Goal: Communication & Community: Answer question/provide support

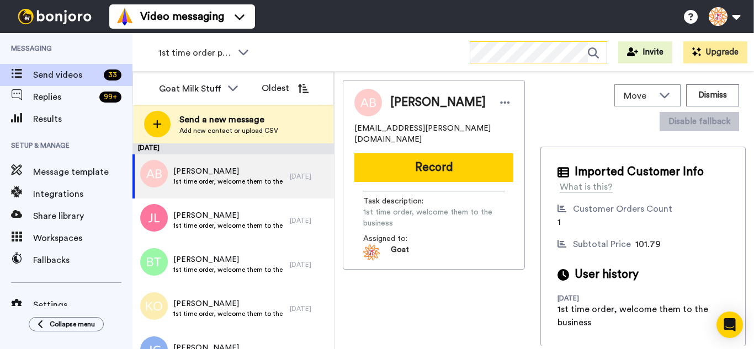
click at [504, 62] on div at bounding box center [538, 52] width 137 height 22
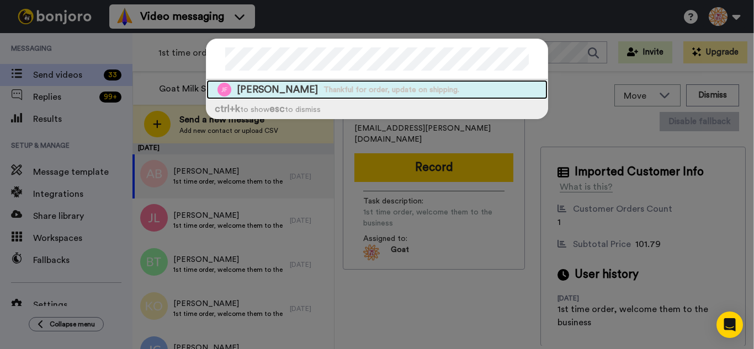
click at [324, 91] on span "Thankful for order, update on shipping." at bounding box center [392, 89] width 136 height 11
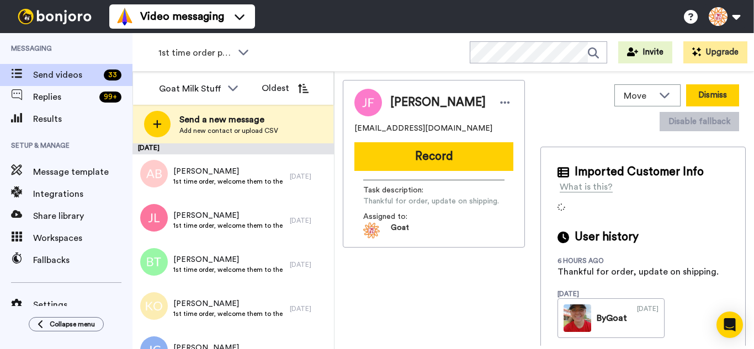
click at [718, 97] on button "Dismiss" at bounding box center [712, 95] width 53 height 22
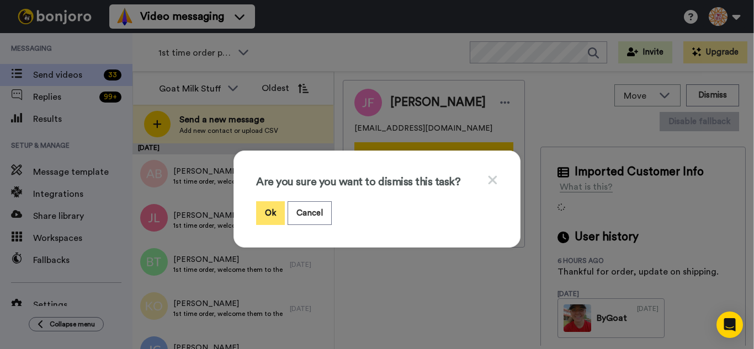
click at [269, 216] on button "Ok" at bounding box center [270, 214] width 29 height 24
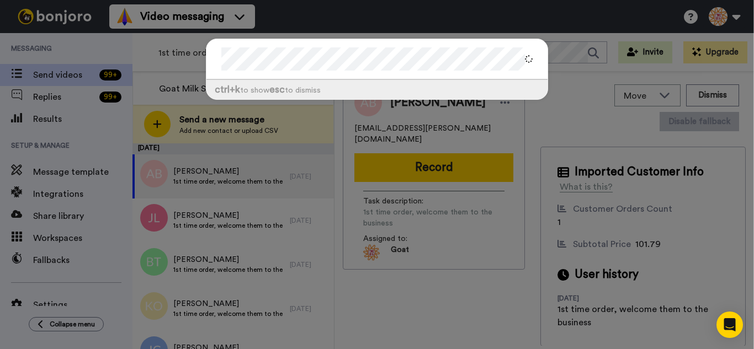
click at [520, 35] on div "ctrl +k to show esc to dismiss" at bounding box center [377, 75] width 364 height 94
drag, startPoint x: 293, startPoint y: 3, endPoint x: 288, endPoint y: 6, distance: 5.7
click at [293, 4] on div "ctrl +k to show esc to dismiss" at bounding box center [377, 174] width 754 height 349
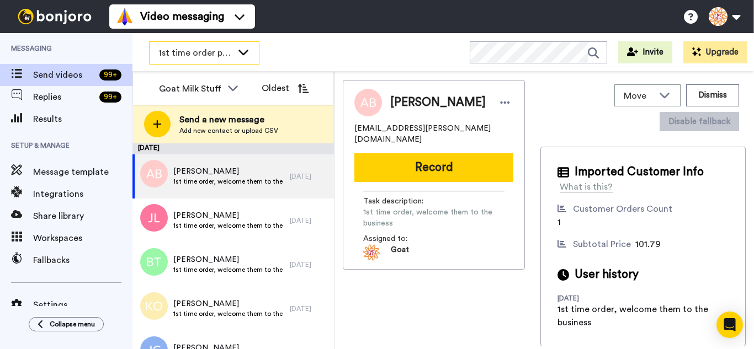
click at [193, 56] on span "1st time order people" at bounding box center [195, 52] width 74 height 13
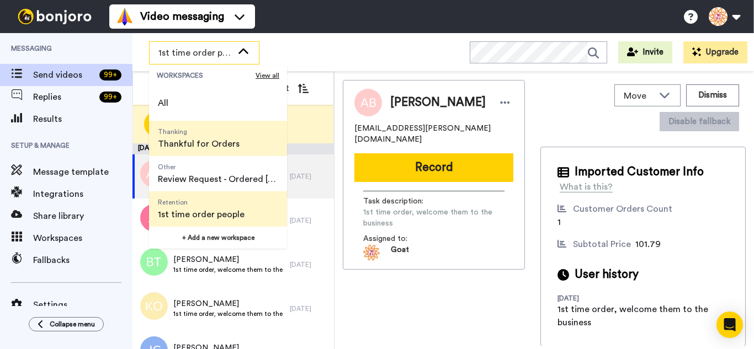
click at [203, 147] on span "Thankful for Orders" at bounding box center [199, 143] width 82 height 13
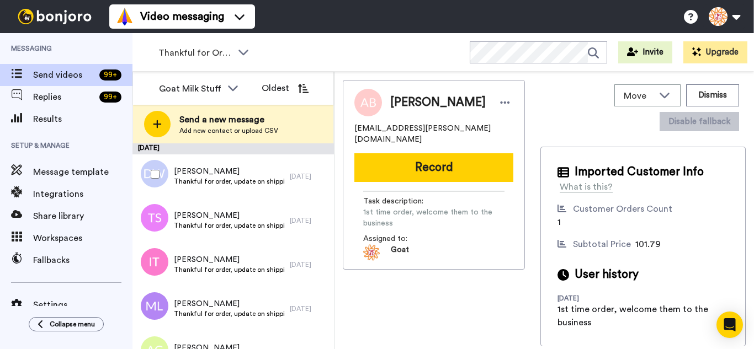
click at [164, 176] on div at bounding box center [153, 174] width 40 height 39
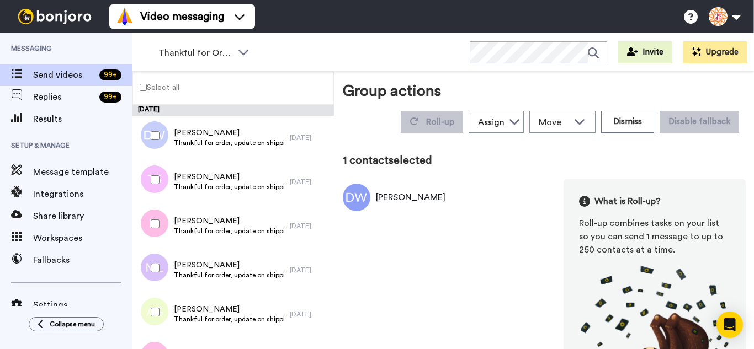
click at [160, 185] on div at bounding box center [153, 180] width 40 height 39
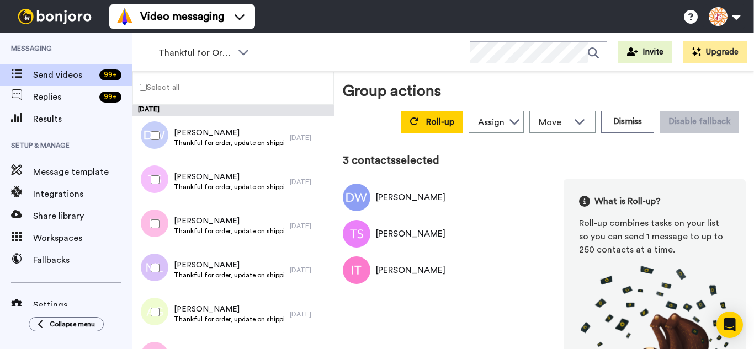
click at [157, 319] on div at bounding box center [153, 312] width 40 height 39
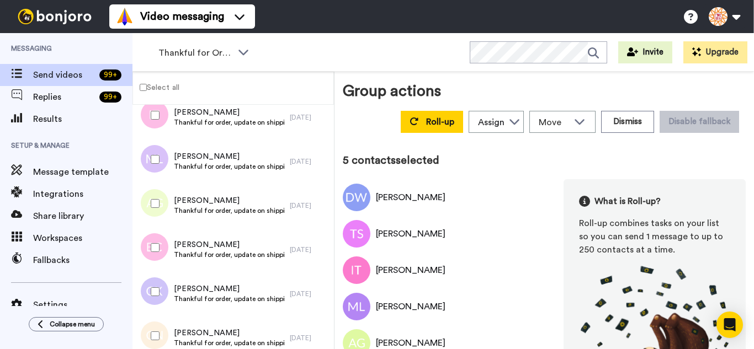
scroll to position [166, 0]
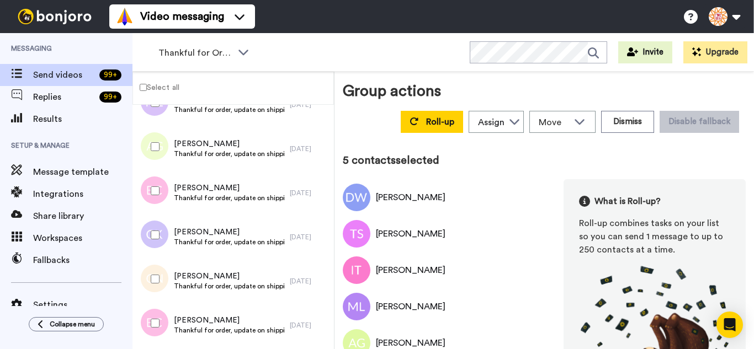
click at [163, 202] on div at bounding box center [153, 191] width 40 height 39
click at [161, 235] on div at bounding box center [153, 235] width 40 height 39
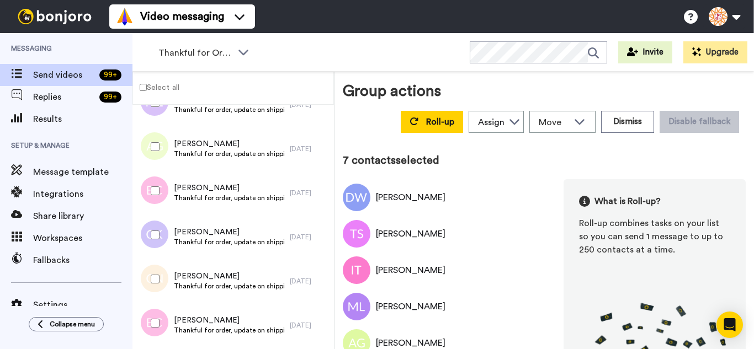
drag, startPoint x: 163, startPoint y: 282, endPoint x: 164, endPoint y: 317, distance: 35.9
click at [163, 283] on div at bounding box center [153, 279] width 40 height 39
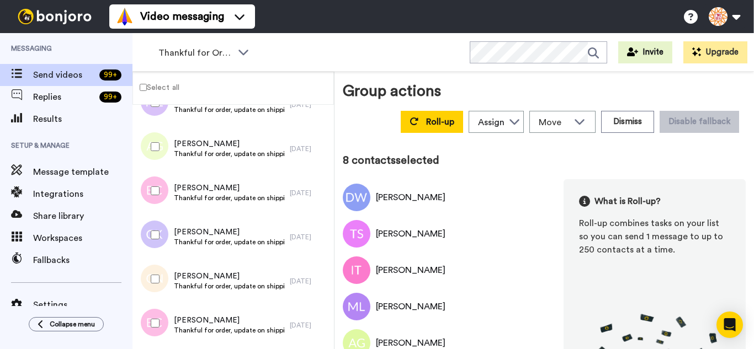
click at [164, 320] on div at bounding box center [153, 323] width 40 height 39
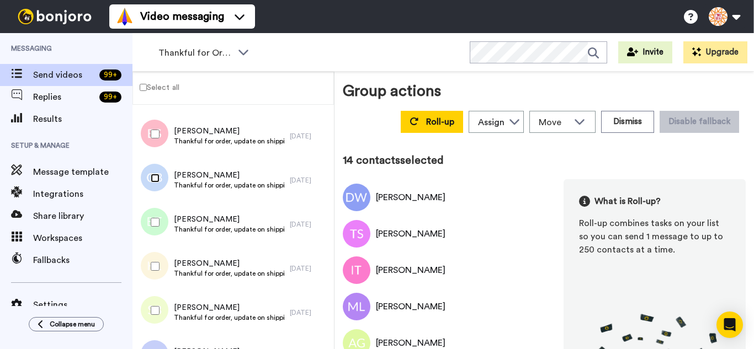
scroll to position [607, 0]
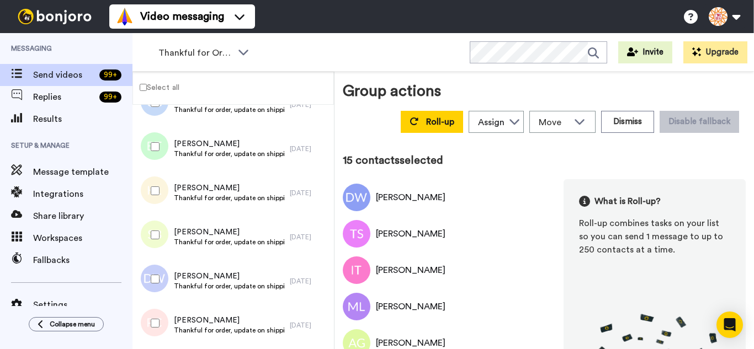
drag, startPoint x: 158, startPoint y: 197, endPoint x: 160, endPoint y: 245, distance: 48.1
click at [158, 199] on div at bounding box center [153, 191] width 40 height 39
click at [160, 245] on div at bounding box center [153, 235] width 40 height 39
drag, startPoint x: 164, startPoint y: 282, endPoint x: 164, endPoint y: 293, distance: 11.0
click at [164, 283] on div at bounding box center [153, 279] width 40 height 39
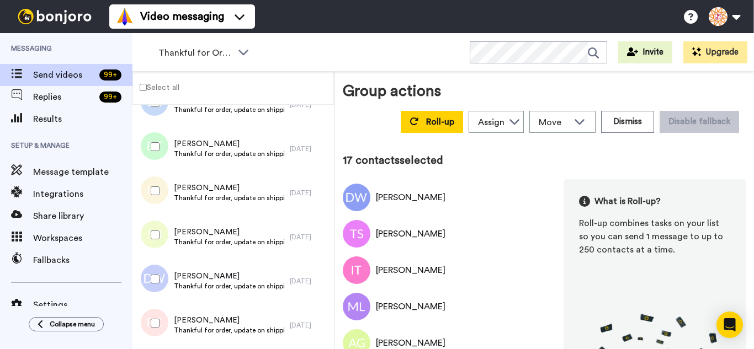
click at [163, 312] on div at bounding box center [153, 323] width 40 height 39
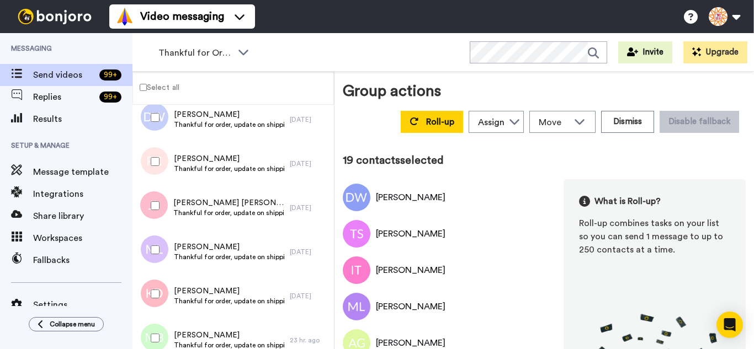
scroll to position [828, 0]
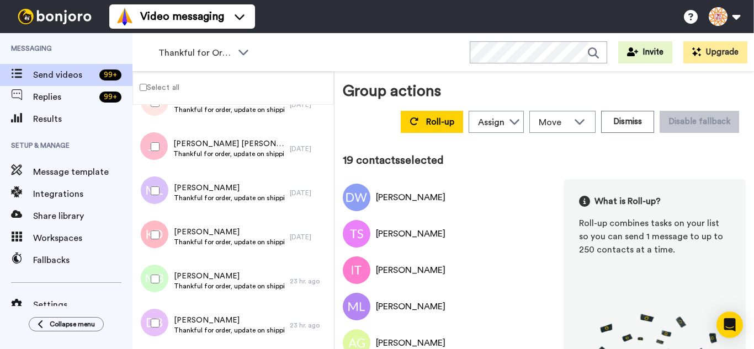
drag, startPoint x: 160, startPoint y: 151, endPoint x: 158, endPoint y: 184, distance: 32.6
click at [160, 152] on div at bounding box center [153, 147] width 40 height 39
click at [158, 185] on div at bounding box center [153, 191] width 40 height 39
click at [158, 224] on div at bounding box center [153, 235] width 40 height 39
click at [163, 262] on div at bounding box center [153, 279] width 40 height 39
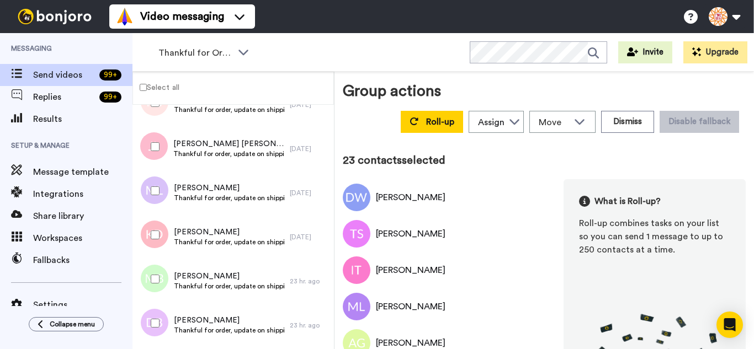
drag, startPoint x: 162, startPoint y: 297, endPoint x: 165, endPoint y: 289, distance: 8.7
click at [162, 298] on div at bounding box center [153, 279] width 40 height 39
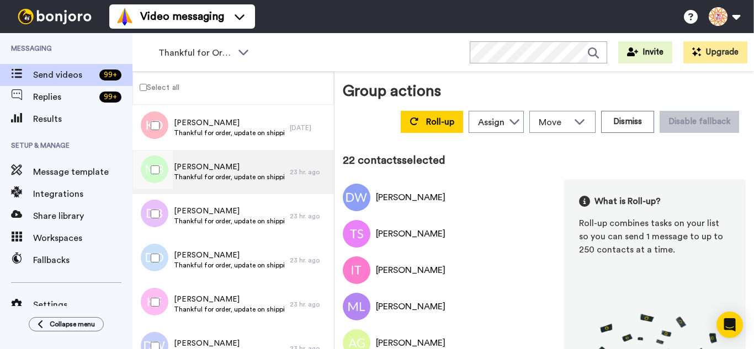
scroll to position [939, 0]
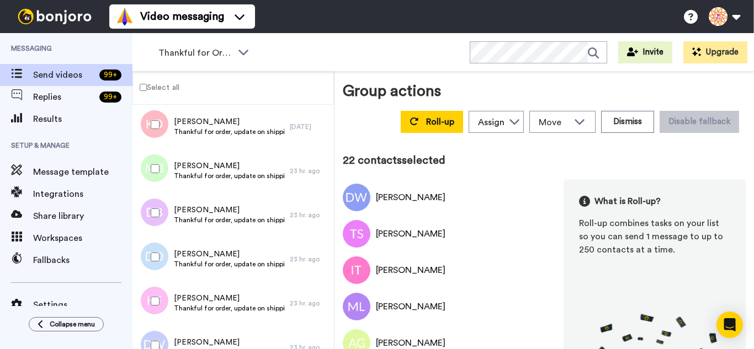
click at [165, 170] on div at bounding box center [153, 169] width 40 height 39
click at [156, 221] on div at bounding box center [153, 213] width 40 height 39
drag, startPoint x: 165, startPoint y: 262, endPoint x: 169, endPoint y: 289, distance: 26.9
click at [167, 269] on div at bounding box center [153, 257] width 40 height 39
drag, startPoint x: 168, startPoint y: 301, endPoint x: 168, endPoint y: 314, distance: 12.7
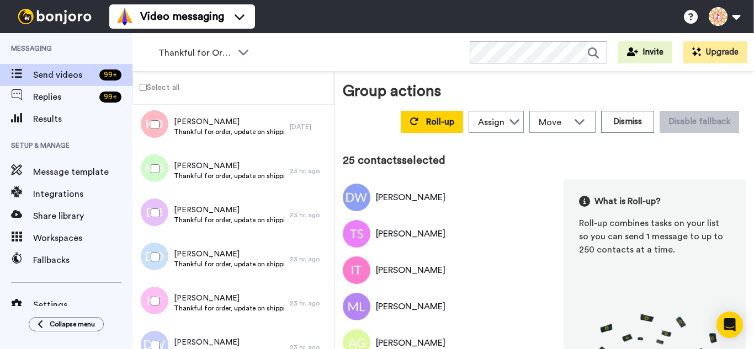
click at [168, 304] on div at bounding box center [153, 301] width 40 height 39
click at [168, 329] on div at bounding box center [153, 345] width 40 height 39
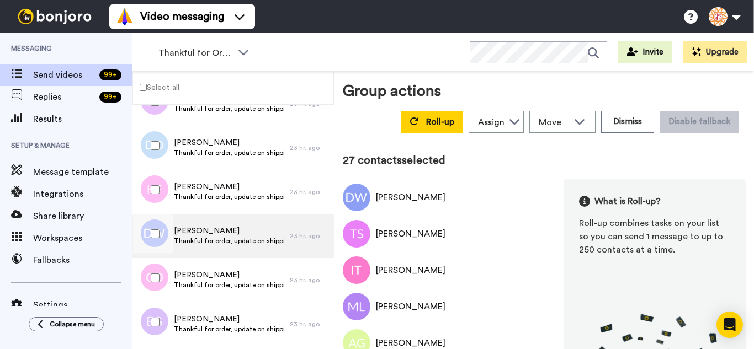
scroll to position [1104, 0]
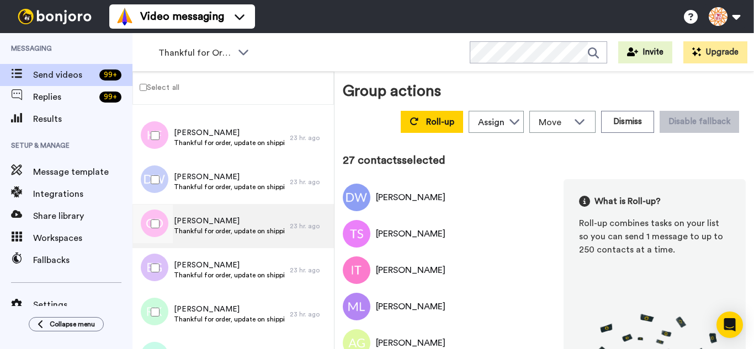
click at [157, 225] on div at bounding box center [153, 224] width 40 height 39
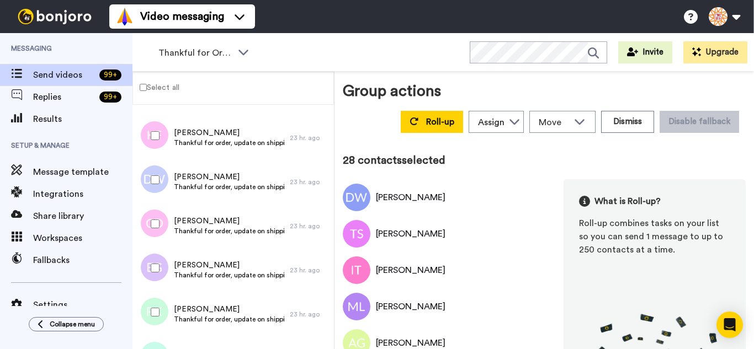
click at [155, 257] on div at bounding box center [153, 268] width 40 height 39
click at [161, 299] on div at bounding box center [153, 312] width 40 height 39
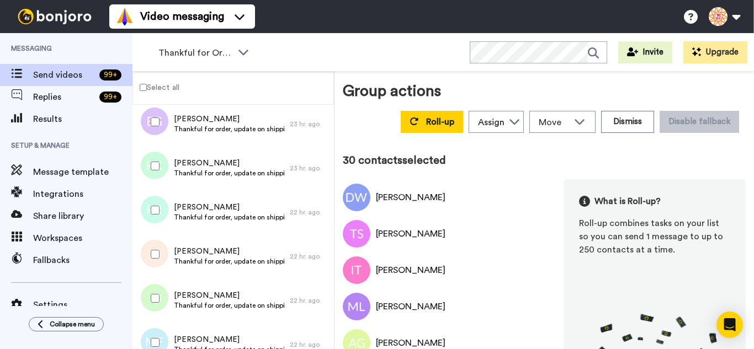
scroll to position [1270, 0]
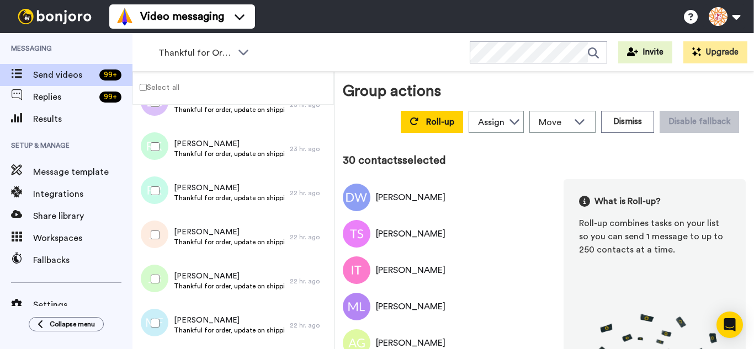
click at [155, 198] on div at bounding box center [153, 191] width 40 height 39
click at [151, 246] on div at bounding box center [153, 235] width 40 height 39
click at [154, 311] on div at bounding box center [153, 323] width 40 height 39
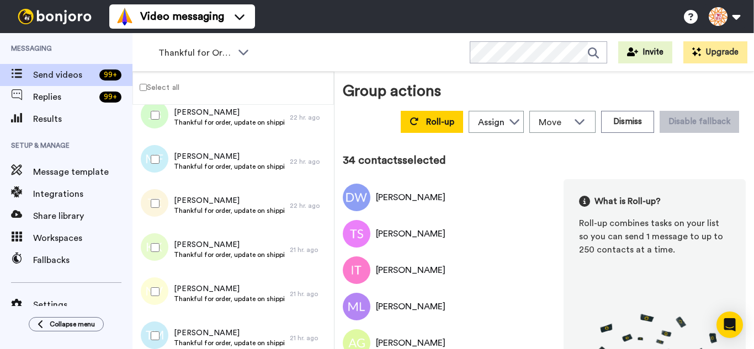
scroll to position [1435, 0]
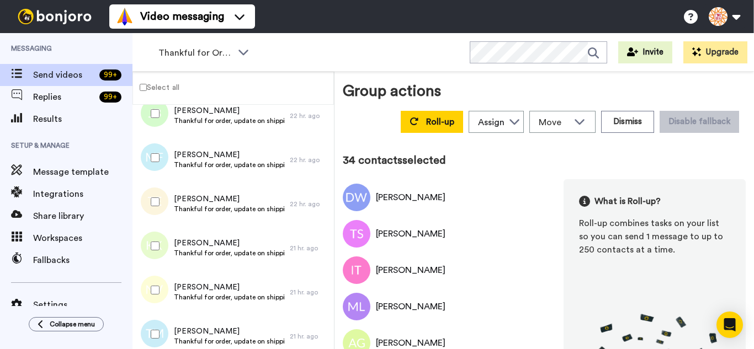
click at [161, 206] on div at bounding box center [153, 202] width 40 height 39
click at [167, 251] on div at bounding box center [153, 246] width 40 height 39
drag, startPoint x: 165, startPoint y: 289, endPoint x: 163, endPoint y: 316, distance: 26.6
click at [165, 289] on div at bounding box center [153, 290] width 40 height 39
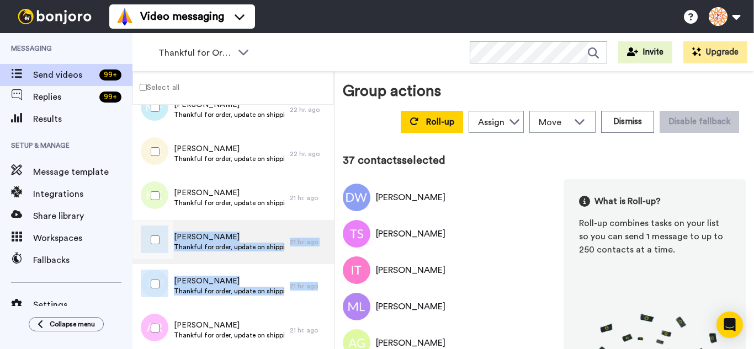
scroll to position [1601, 0]
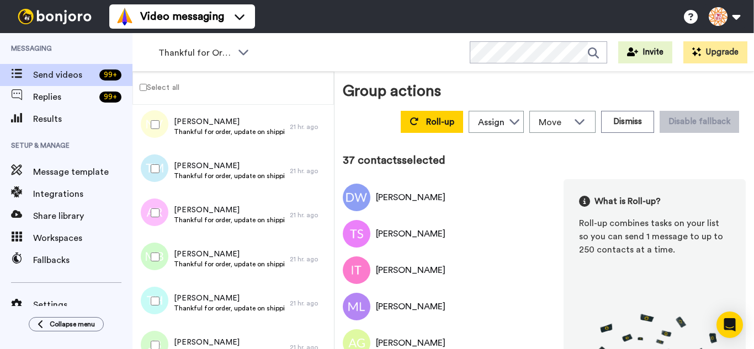
click at [156, 176] on div at bounding box center [153, 169] width 40 height 39
click at [160, 218] on div at bounding box center [153, 213] width 40 height 39
click at [161, 247] on div at bounding box center [153, 257] width 40 height 39
click at [161, 287] on div at bounding box center [153, 301] width 40 height 39
click at [155, 329] on div at bounding box center [153, 345] width 40 height 39
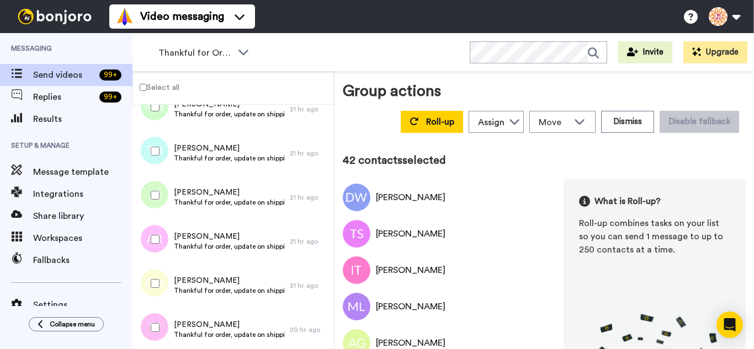
scroll to position [1822, 0]
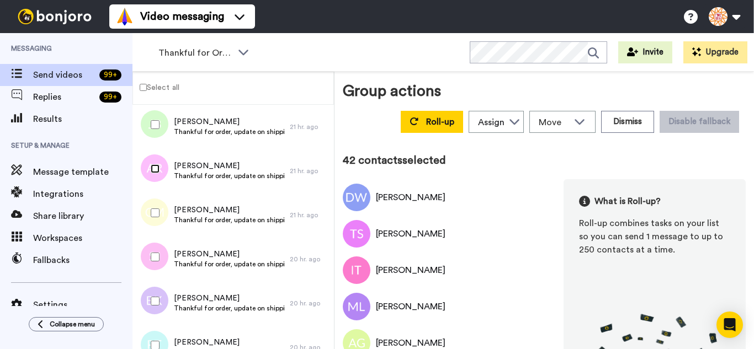
click at [153, 173] on div at bounding box center [153, 169] width 40 height 39
click at [157, 244] on div at bounding box center [153, 257] width 40 height 39
click at [165, 291] on div at bounding box center [153, 301] width 40 height 39
click at [171, 342] on div at bounding box center [153, 345] width 40 height 39
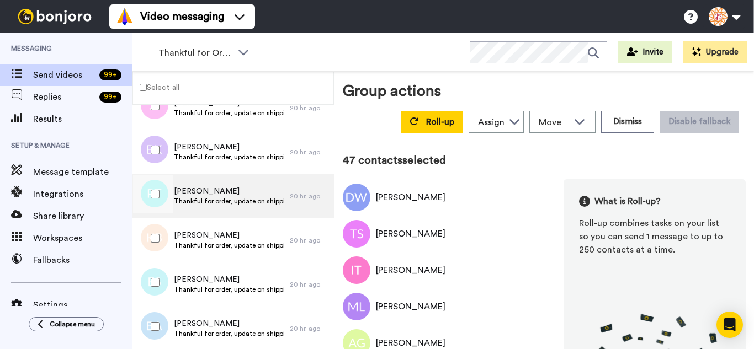
scroll to position [1975, 0]
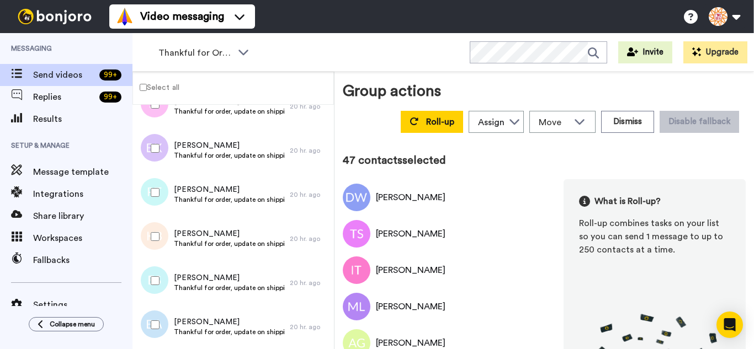
drag, startPoint x: 160, startPoint y: 246, endPoint x: 160, endPoint y: 266, distance: 19.9
click at [160, 247] on div at bounding box center [153, 237] width 40 height 39
drag, startPoint x: 161, startPoint y: 282, endPoint x: 162, endPoint y: 308, distance: 25.4
click at [161, 283] on div at bounding box center [153, 281] width 40 height 39
click at [162, 321] on div at bounding box center [153, 325] width 40 height 39
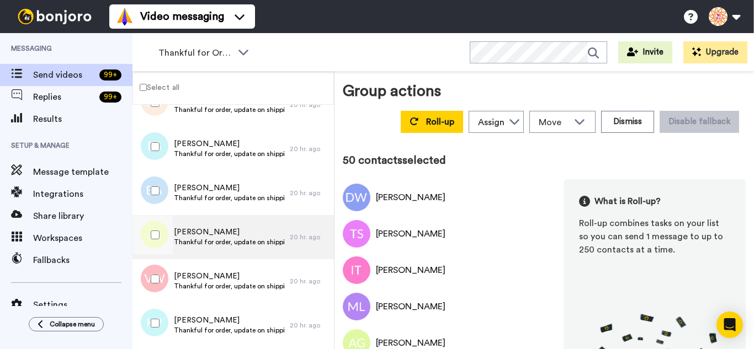
scroll to position [2140, 0]
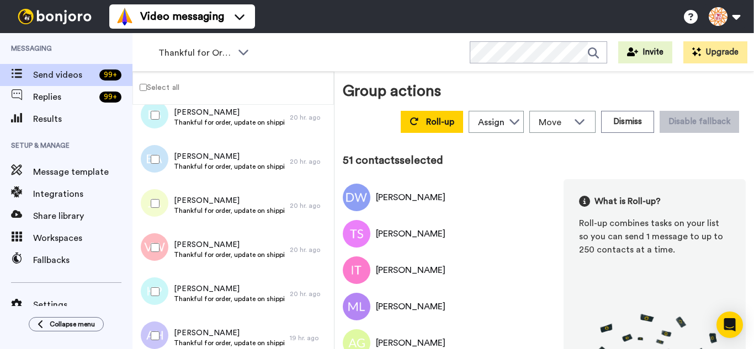
click at [155, 240] on div at bounding box center [153, 248] width 40 height 39
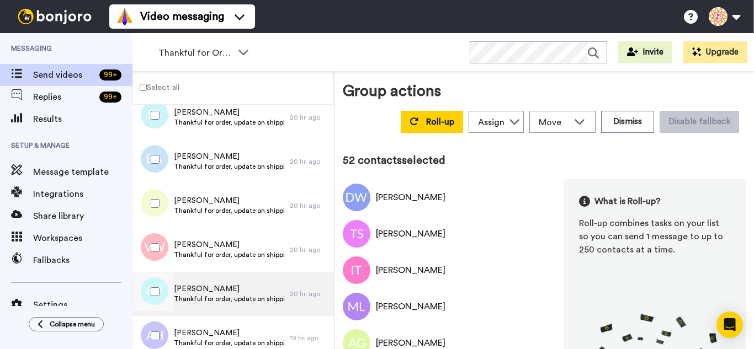
drag, startPoint x: 165, startPoint y: 289, endPoint x: 169, endPoint y: 313, distance: 24.3
click at [165, 290] on div at bounding box center [153, 292] width 40 height 39
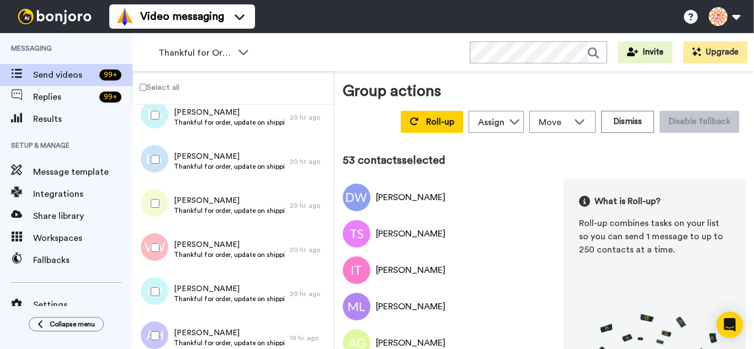
click at [169, 318] on div at bounding box center [153, 336] width 40 height 39
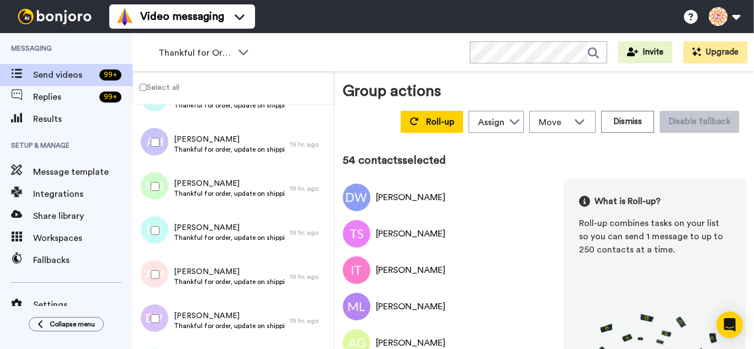
scroll to position [2361, 0]
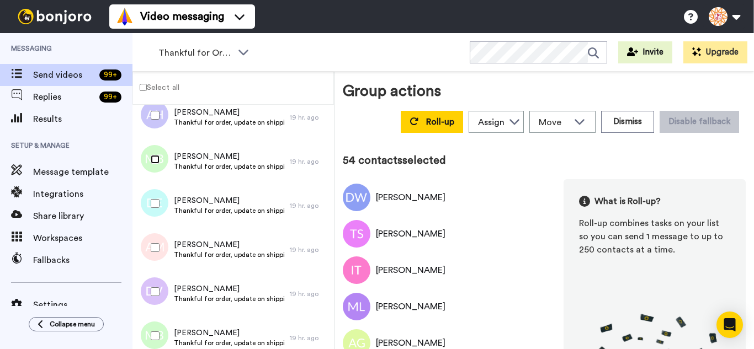
click at [151, 165] on div at bounding box center [153, 159] width 40 height 39
drag, startPoint x: 161, startPoint y: 291, endPoint x: 163, endPoint y: 311, distance: 19.9
click at [161, 293] on div at bounding box center [153, 292] width 40 height 39
click at [168, 338] on div at bounding box center [153, 336] width 40 height 39
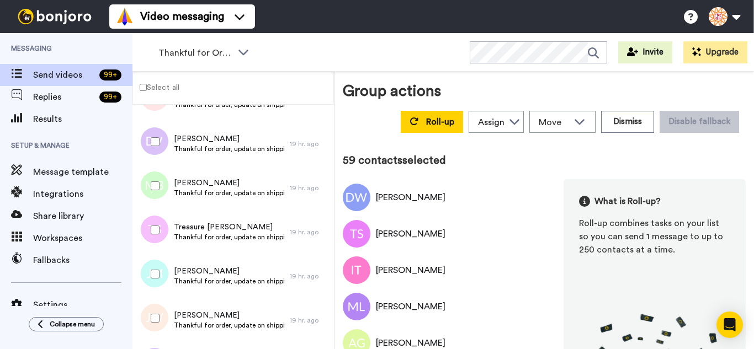
scroll to position [2582, 0]
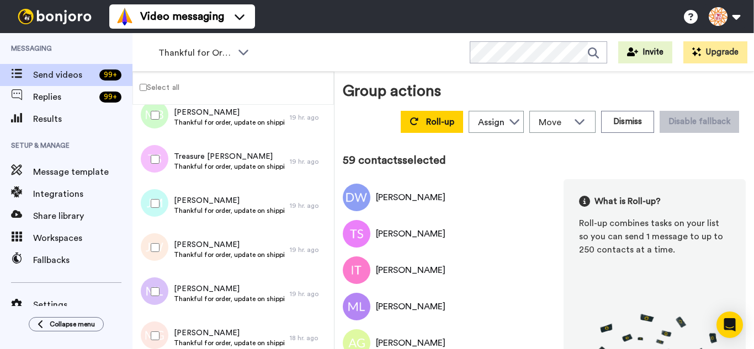
click at [150, 163] on div at bounding box center [153, 159] width 40 height 39
drag, startPoint x: 162, startPoint y: 242, endPoint x: 163, endPoint y: 273, distance: 30.9
click at [162, 251] on div at bounding box center [153, 248] width 40 height 39
drag, startPoint x: 162, startPoint y: 287, endPoint x: 165, endPoint y: 322, distance: 35.5
click at [162, 288] on div at bounding box center [153, 292] width 40 height 39
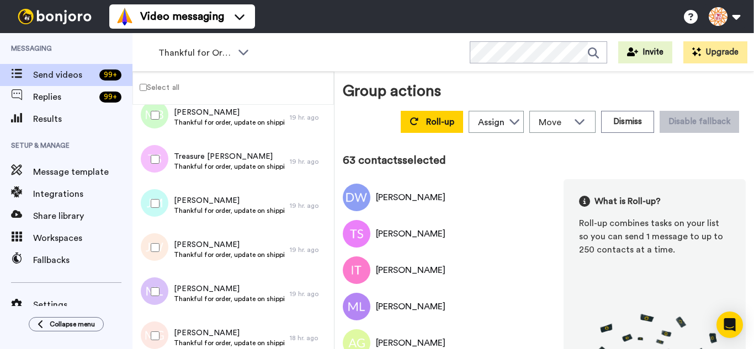
click at [165, 334] on div at bounding box center [153, 336] width 40 height 39
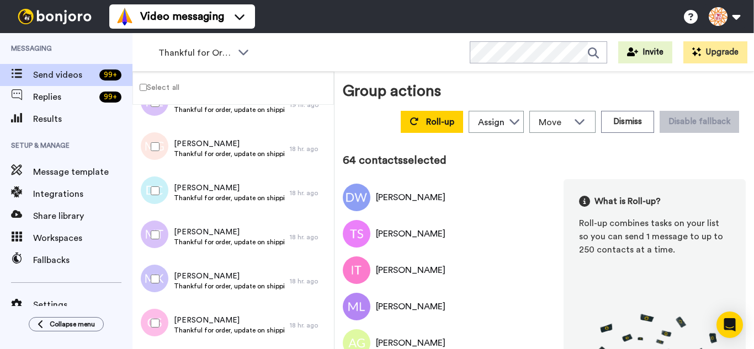
scroll to position [2803, 0]
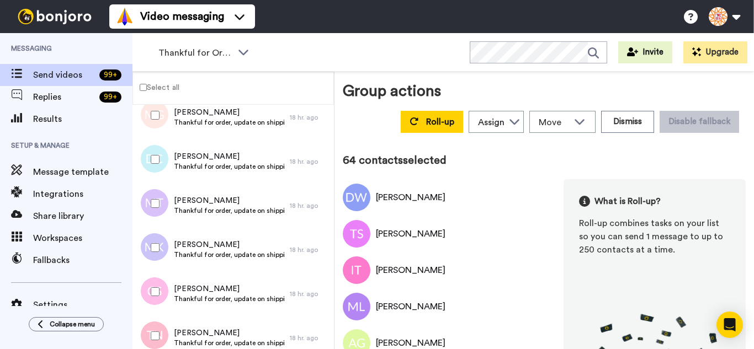
click at [155, 165] on div at bounding box center [153, 159] width 40 height 39
click at [154, 198] on div at bounding box center [153, 203] width 40 height 39
click at [155, 290] on div at bounding box center [153, 292] width 40 height 39
click at [158, 321] on div at bounding box center [153, 336] width 40 height 39
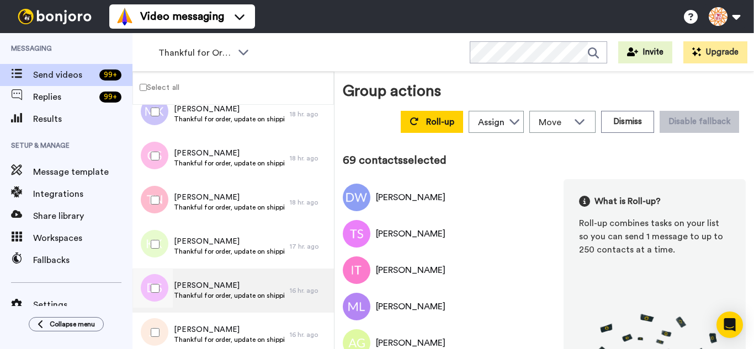
scroll to position [3024, 0]
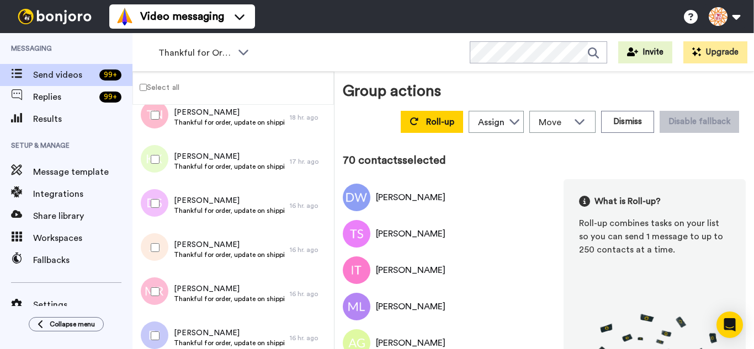
click at [154, 231] on div at bounding box center [153, 248] width 40 height 39
drag, startPoint x: 152, startPoint y: 272, endPoint x: 160, endPoint y: 325, distance: 53.6
click at [160, 326] on div at bounding box center [153, 336] width 40 height 39
click at [157, 299] on div at bounding box center [153, 292] width 40 height 39
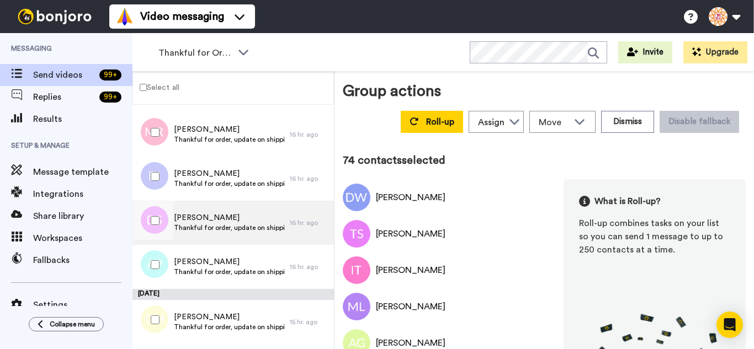
scroll to position [3189, 0]
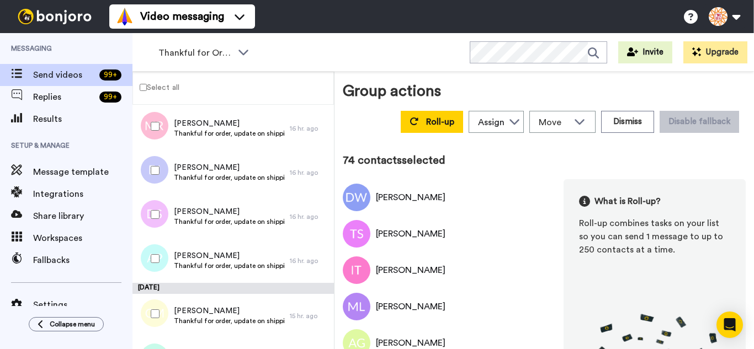
click at [168, 216] on div at bounding box center [153, 214] width 40 height 39
click at [162, 252] on div at bounding box center [153, 259] width 40 height 39
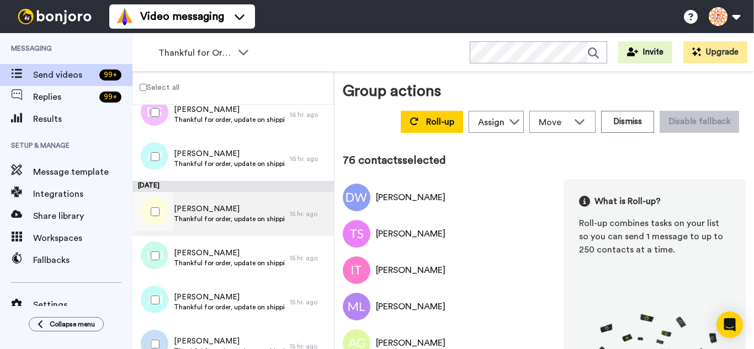
scroll to position [3300, 0]
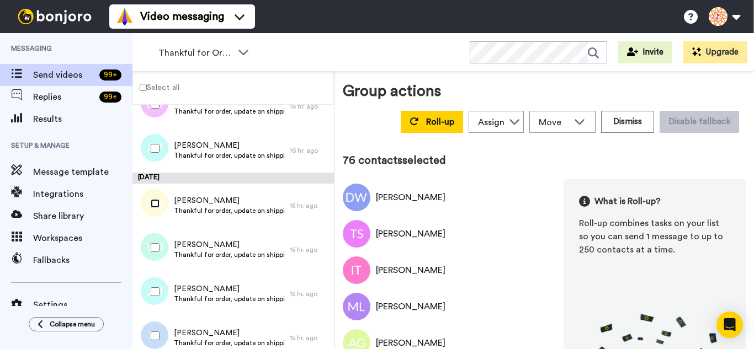
click at [157, 209] on div at bounding box center [153, 203] width 40 height 39
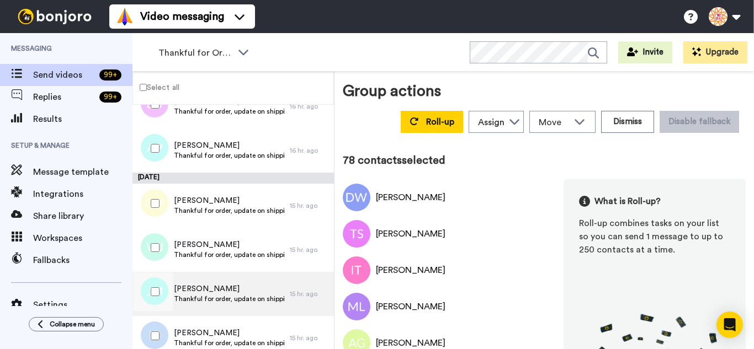
drag, startPoint x: 160, startPoint y: 271, endPoint x: 162, endPoint y: 315, distance: 44.2
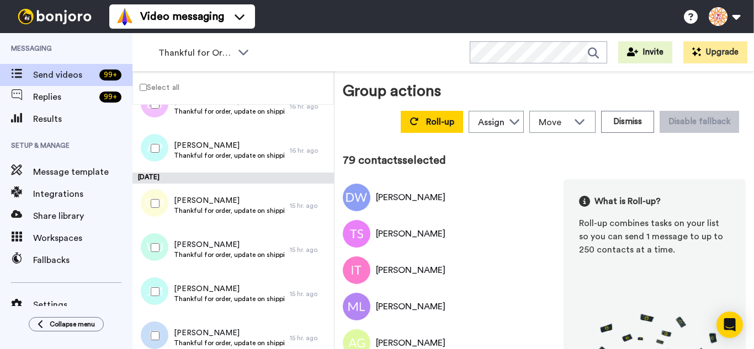
drag, startPoint x: 160, startPoint y: 321, endPoint x: 168, endPoint y: 311, distance: 12.6
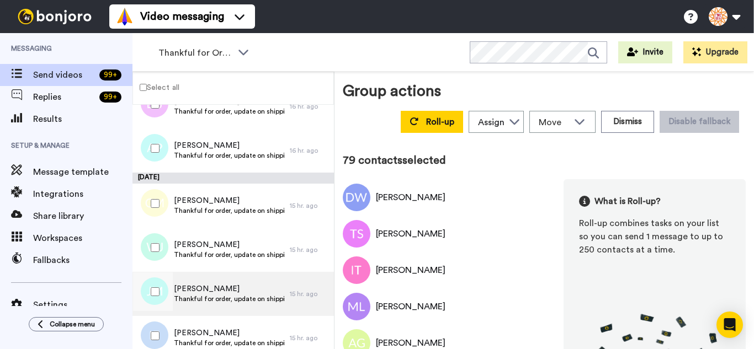
click at [161, 321] on div at bounding box center [153, 336] width 40 height 39
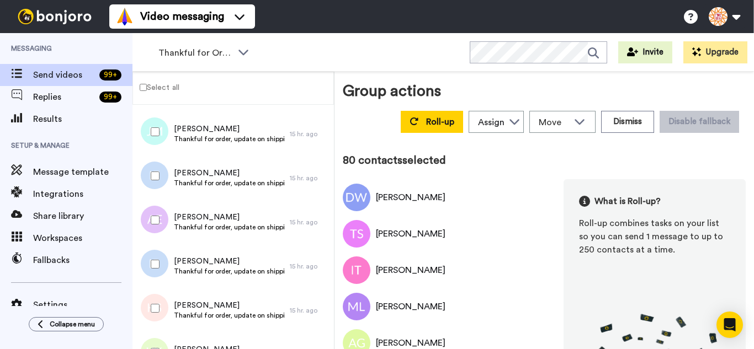
scroll to position [3465, 0]
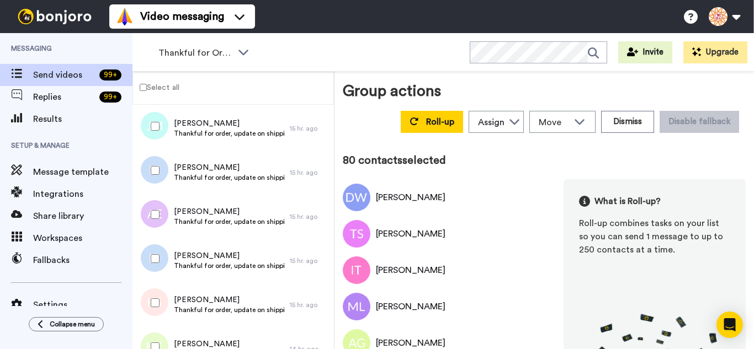
click at [160, 216] on div at bounding box center [153, 214] width 40 height 39
click at [160, 251] on div at bounding box center [153, 259] width 40 height 39
drag, startPoint x: 159, startPoint y: 293, endPoint x: 158, endPoint y: 321, distance: 28.7
click at [158, 296] on div at bounding box center [153, 303] width 40 height 39
click at [159, 328] on div "Kathleen Keating Thankful for order, update on shipping. 14 hr. ago" at bounding box center [233, 349] width 202 height 44
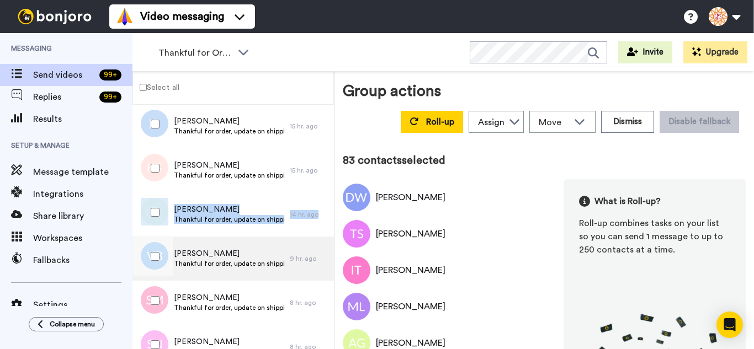
scroll to position [3631, 0]
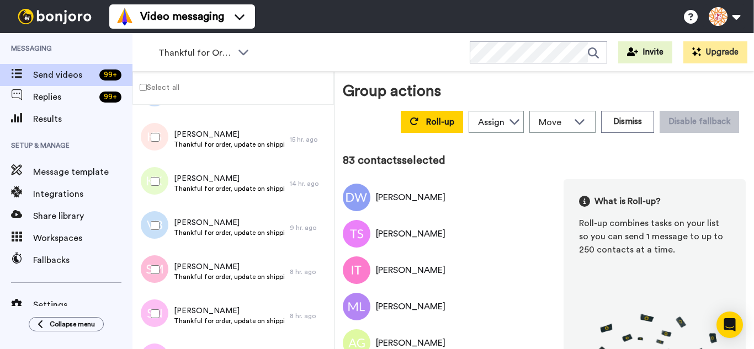
click at [155, 176] on div at bounding box center [153, 181] width 40 height 39
click at [161, 220] on div at bounding box center [153, 225] width 40 height 39
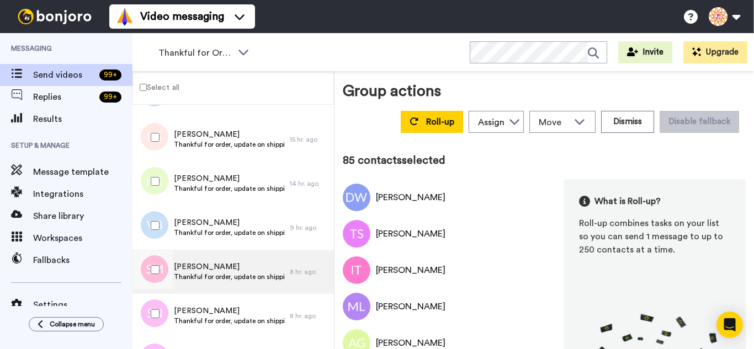
drag, startPoint x: 155, startPoint y: 256, endPoint x: 155, endPoint y: 293, distance: 37.0
click at [153, 259] on div at bounding box center [153, 270] width 40 height 39
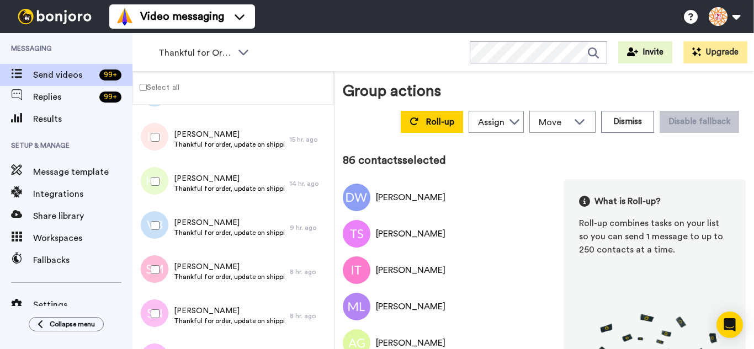
drag, startPoint x: 160, startPoint y: 308, endPoint x: 158, endPoint y: 328, distance: 20.5
click at [159, 309] on div at bounding box center [153, 314] width 40 height 39
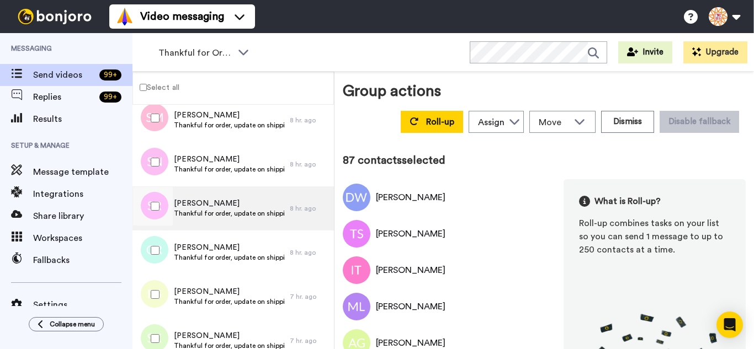
scroll to position [3797, 0]
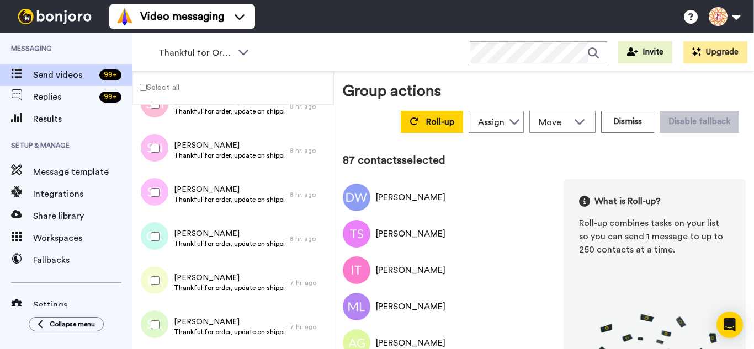
drag, startPoint x: 156, startPoint y: 199, endPoint x: 155, endPoint y: 230, distance: 30.4
click at [156, 202] on div at bounding box center [153, 192] width 40 height 39
click at [156, 272] on div at bounding box center [153, 281] width 40 height 39
drag, startPoint x: 159, startPoint y: 311, endPoint x: 160, endPoint y: 306, distance: 5.6
click at [158, 311] on div at bounding box center [153, 325] width 40 height 39
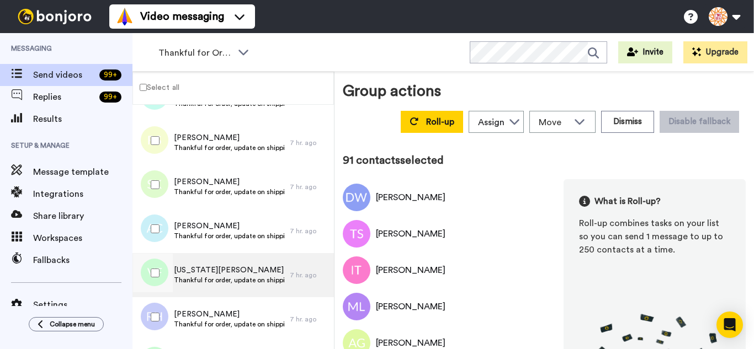
scroll to position [3962, 0]
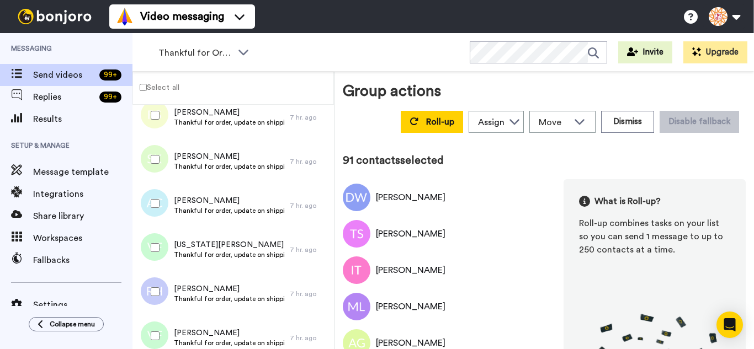
drag, startPoint x: 147, startPoint y: 197, endPoint x: 157, endPoint y: 243, distance: 47.4
click at [150, 203] on div at bounding box center [153, 203] width 40 height 39
click at [158, 297] on div at bounding box center [153, 292] width 40 height 39
click at [158, 332] on div at bounding box center [153, 336] width 40 height 39
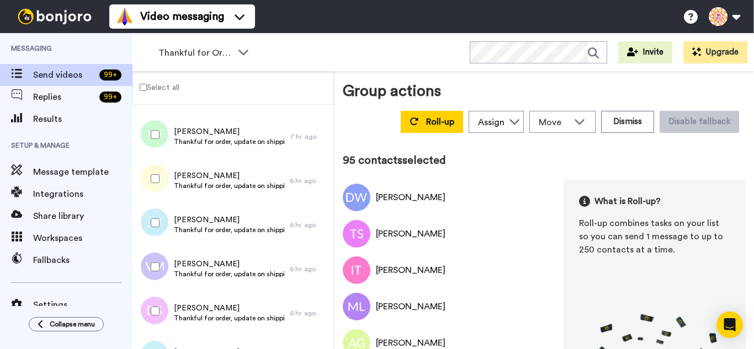
scroll to position [4183, 0]
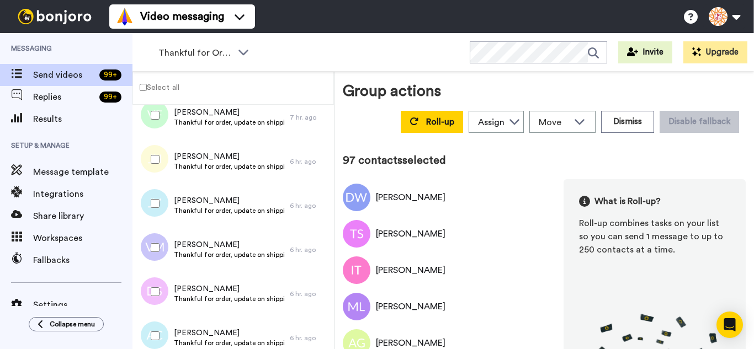
click at [157, 256] on div at bounding box center [153, 248] width 40 height 39
click at [162, 298] on div at bounding box center [153, 292] width 40 height 39
click at [163, 342] on div at bounding box center [153, 336] width 40 height 39
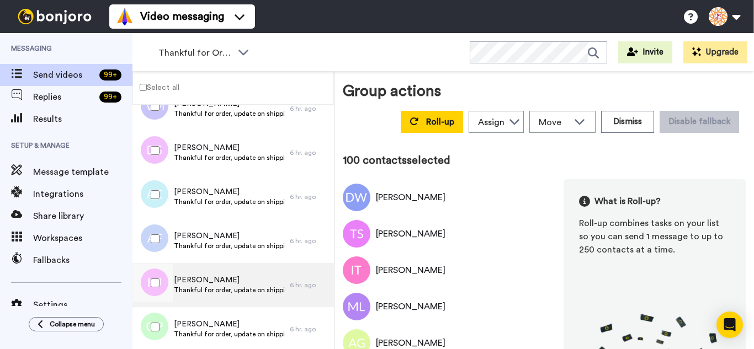
scroll to position [4349, 0]
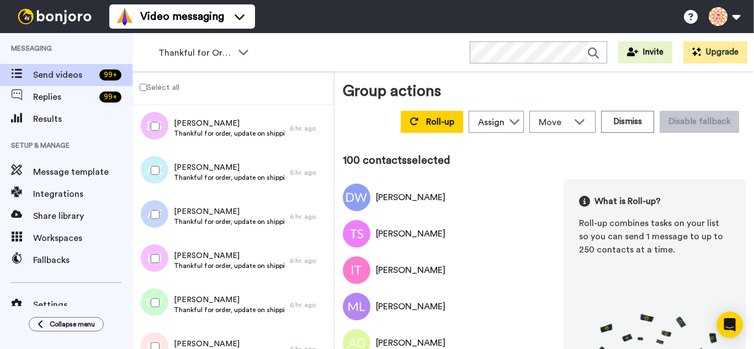
drag, startPoint x: 161, startPoint y: 211, endPoint x: 168, endPoint y: 264, distance: 52.9
click at [161, 214] on div at bounding box center [153, 214] width 40 height 39
click at [168, 266] on div at bounding box center [153, 259] width 40 height 39
drag, startPoint x: 169, startPoint y: 291, endPoint x: 167, endPoint y: 313, distance: 22.2
click at [168, 291] on div at bounding box center [153, 303] width 40 height 39
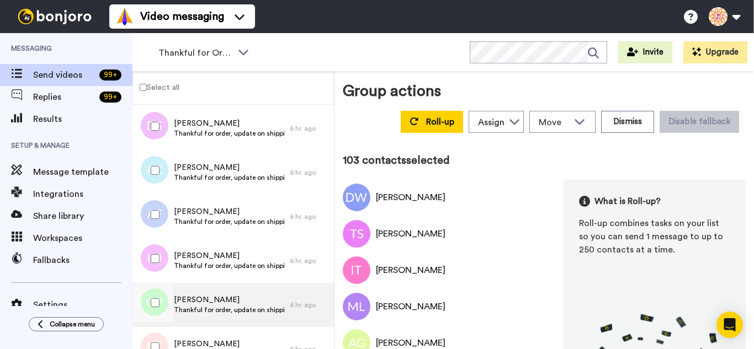
click at [164, 327] on div at bounding box center [151, 305] width 33 height 44
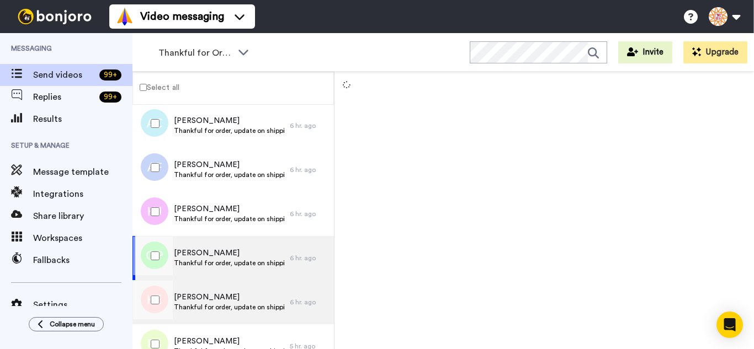
scroll to position [4514, 0]
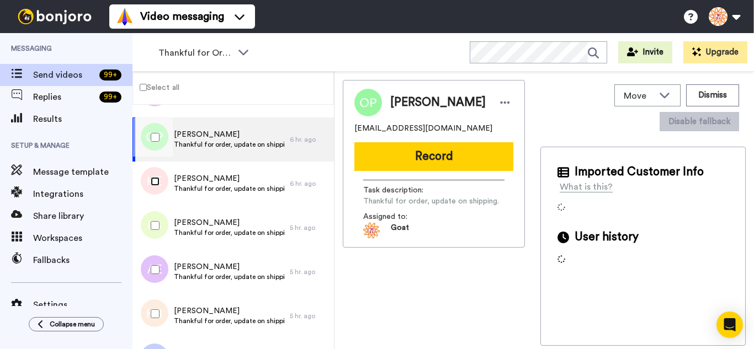
click at [157, 186] on div at bounding box center [153, 181] width 40 height 39
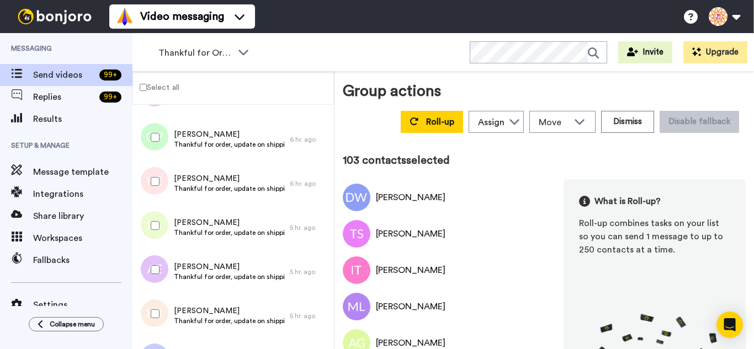
click at [162, 234] on div at bounding box center [153, 225] width 40 height 39
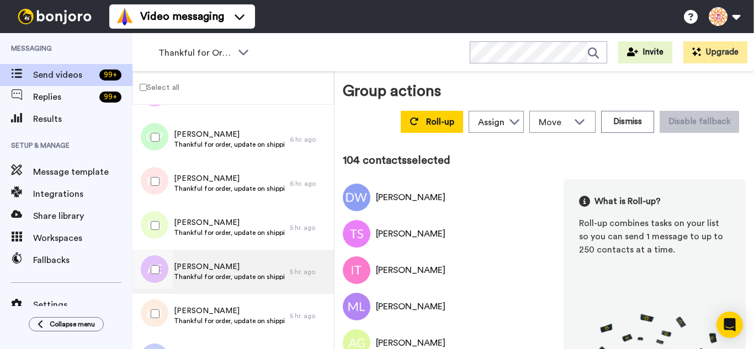
drag, startPoint x: 161, startPoint y: 269, endPoint x: 163, endPoint y: 289, distance: 19.9
click at [161, 270] on div at bounding box center [153, 270] width 40 height 39
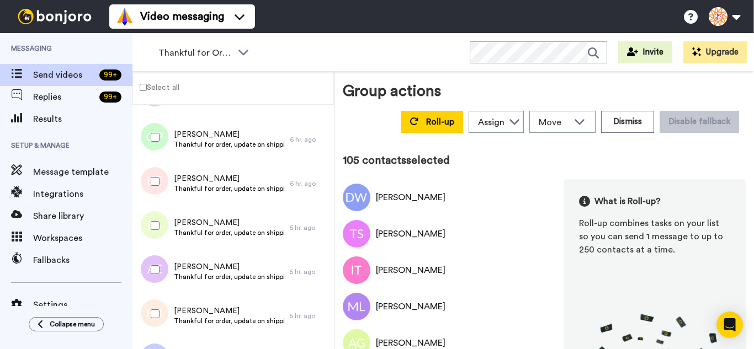
drag, startPoint x: 163, startPoint y: 300, endPoint x: 162, endPoint y: 309, distance: 8.9
click at [163, 301] on div at bounding box center [153, 314] width 40 height 39
click at [160, 333] on div at bounding box center [153, 314] width 40 height 39
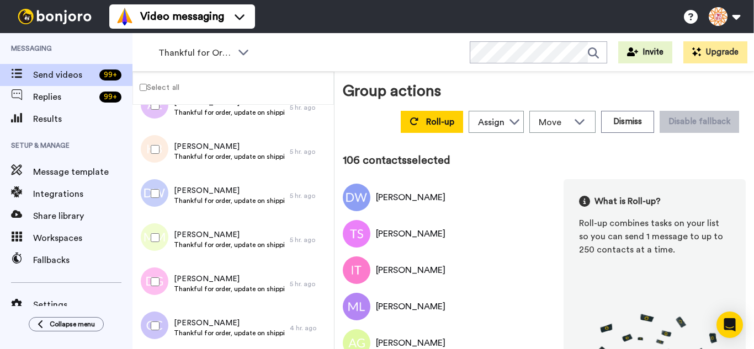
scroll to position [4680, 0]
click at [157, 229] on div at bounding box center [153, 237] width 40 height 39
click at [157, 269] on div at bounding box center [153, 281] width 40 height 39
click at [157, 294] on div at bounding box center [153, 281] width 40 height 39
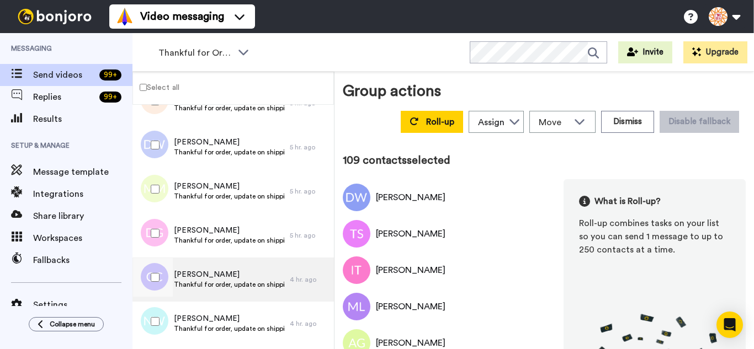
scroll to position [4790, 0]
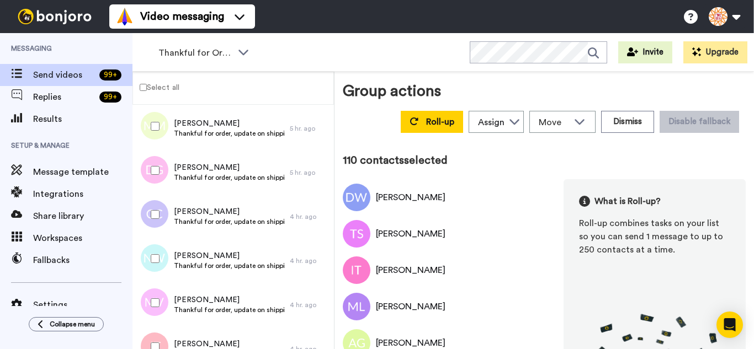
click at [160, 214] on div at bounding box center [153, 214] width 40 height 39
drag, startPoint x: 161, startPoint y: 257, endPoint x: 163, endPoint y: 296, distance: 39.8
click at [161, 259] on div at bounding box center [153, 259] width 40 height 39
drag, startPoint x: 165, startPoint y: 303, endPoint x: 165, endPoint y: 316, distance: 13.8
click at [165, 303] on div at bounding box center [153, 303] width 40 height 39
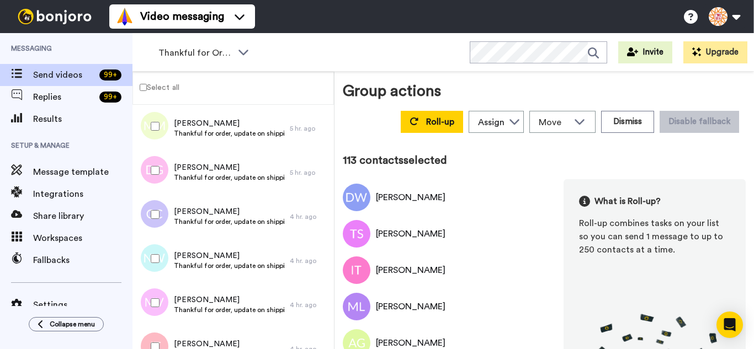
click at [166, 341] on div at bounding box center [153, 347] width 40 height 39
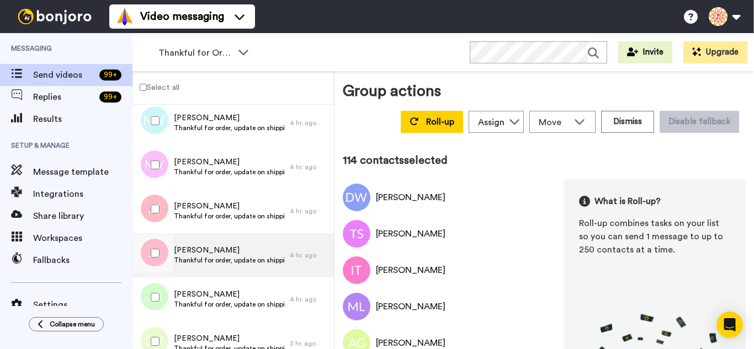
scroll to position [4956, 0]
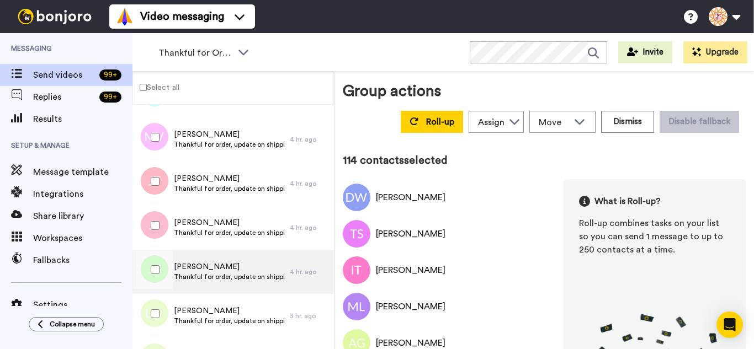
click at [163, 229] on div at bounding box center [153, 225] width 40 height 39
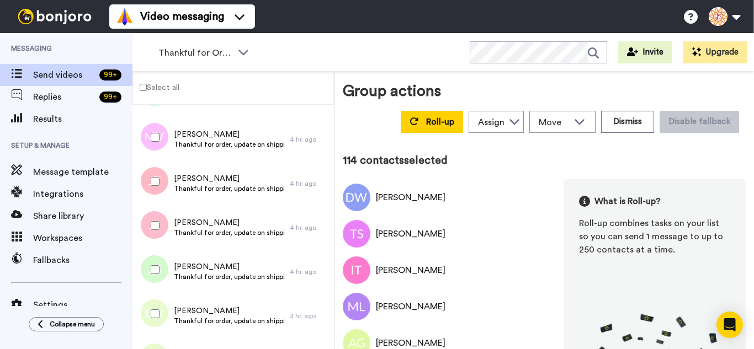
click at [162, 271] on div at bounding box center [153, 270] width 40 height 39
click at [163, 305] on div at bounding box center [153, 314] width 40 height 39
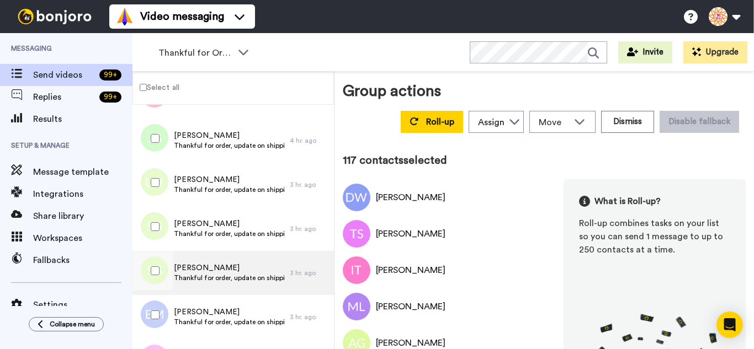
scroll to position [5122, 0]
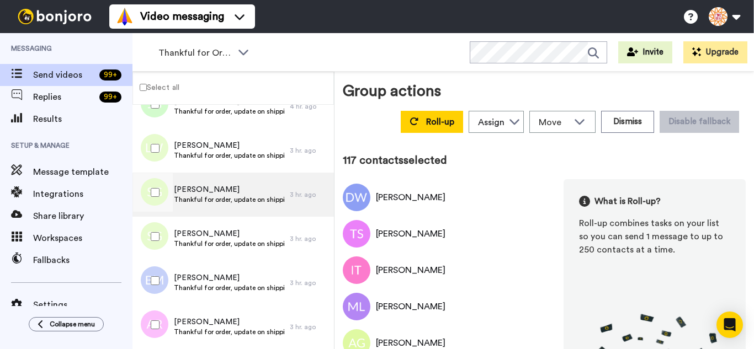
click at [166, 194] on div at bounding box center [153, 192] width 40 height 39
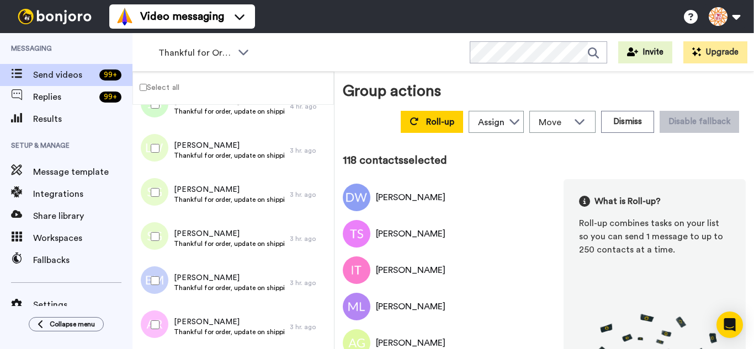
click at [165, 232] on div at bounding box center [153, 237] width 40 height 39
drag, startPoint x: 166, startPoint y: 273, endPoint x: 165, endPoint y: 309, distance: 35.9
click at [166, 279] on div at bounding box center [153, 281] width 40 height 39
click at [164, 316] on div at bounding box center [153, 325] width 40 height 39
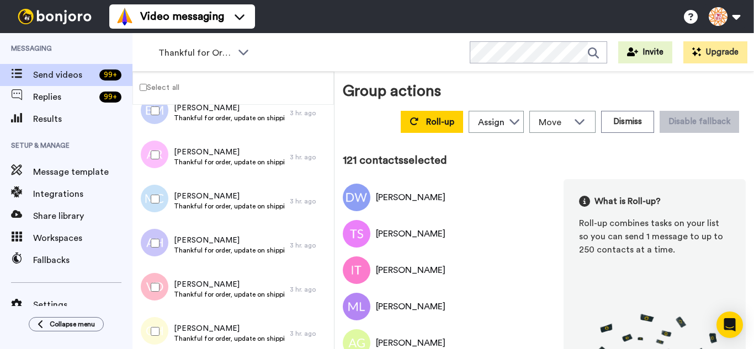
scroll to position [5298, 0]
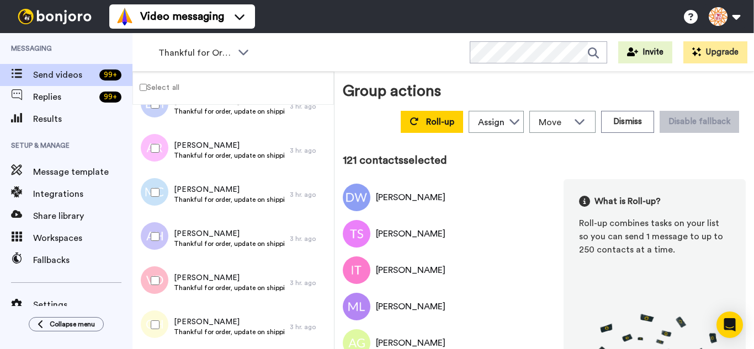
drag
click at [158, 202] on div at bounding box center [153, 192] width 40 height 39
click at [158, 242] on div at bounding box center [153, 237] width 40 height 39
click at [157, 277] on div at bounding box center [153, 281] width 40 height 39
click at [155, 319] on div at bounding box center [153, 325] width 40 height 39
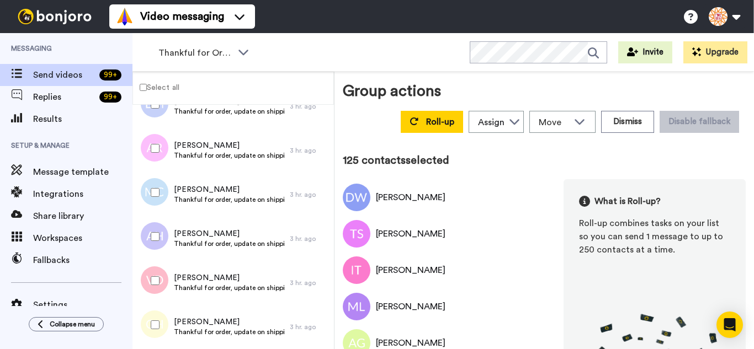
click at [154, 277] on div at bounding box center [153, 281] width 40 height 39
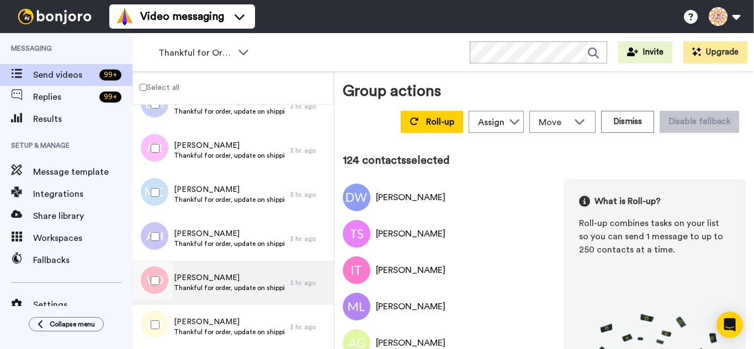
click at [163, 327] on div at bounding box center [153, 325] width 40 height 39
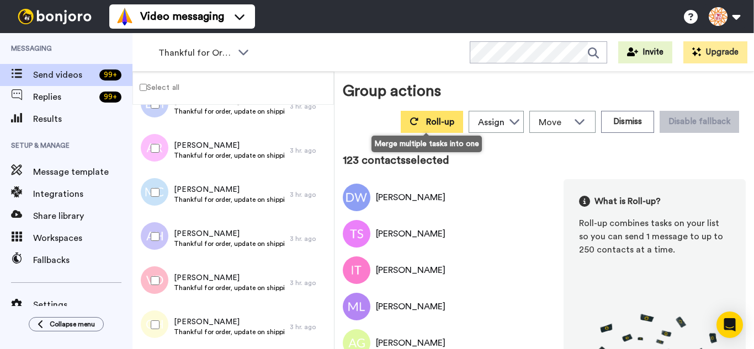
click at [420, 123] on button "Roll-up" at bounding box center [432, 122] width 62 height 22
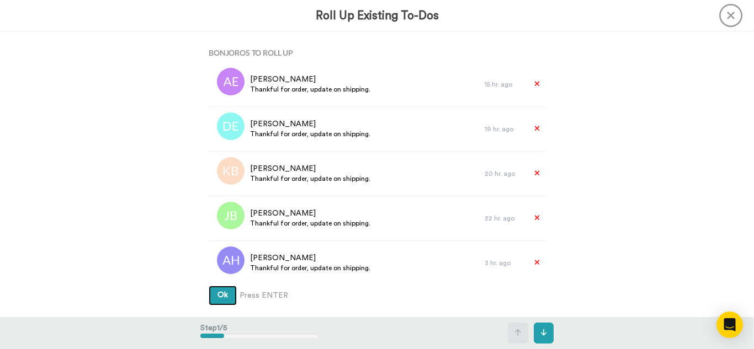
click at [209, 286] on button "Ok" at bounding box center [223, 296] width 28 height 20
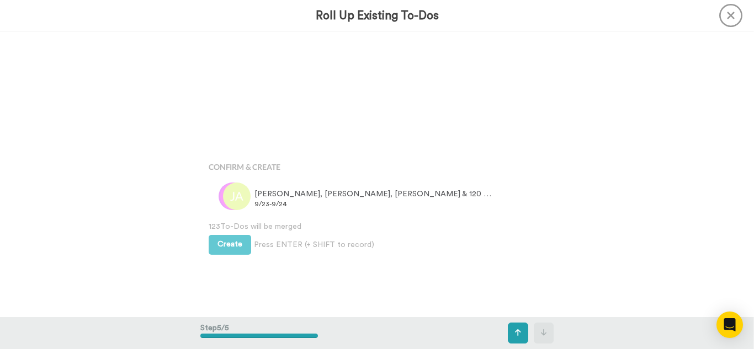
scroll to position [1143, 0]
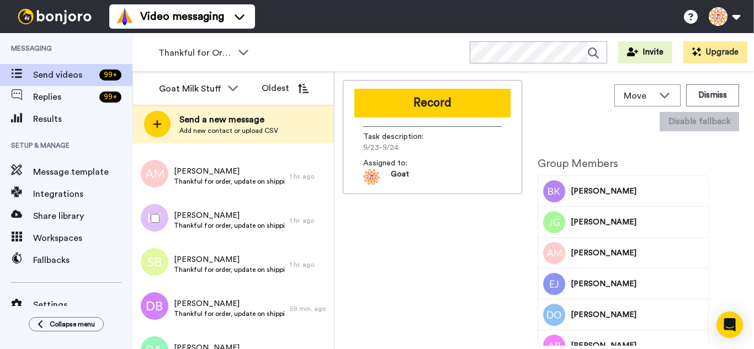
scroll to position [909, 0]
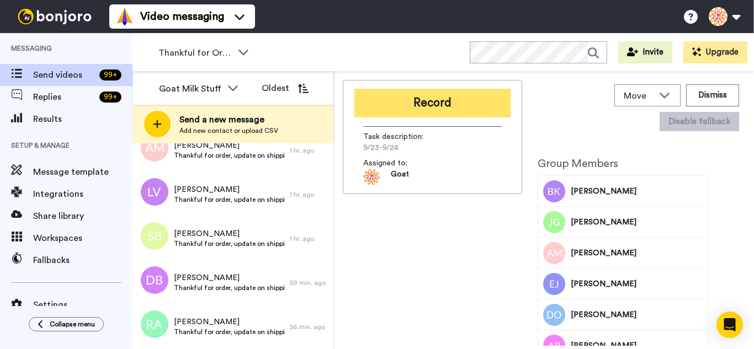
click at [420, 107] on button "Record" at bounding box center [432, 103] width 156 height 29
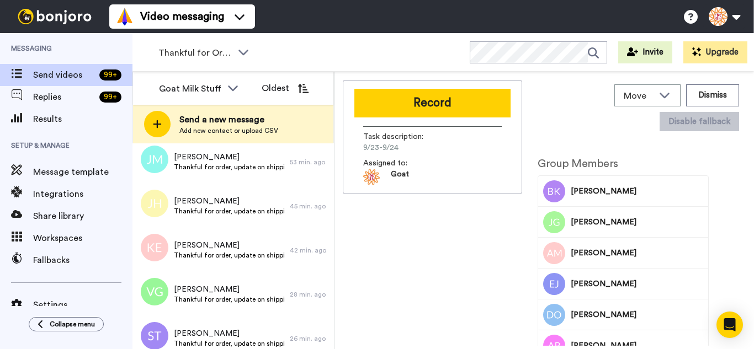
scroll to position [1174, 0]
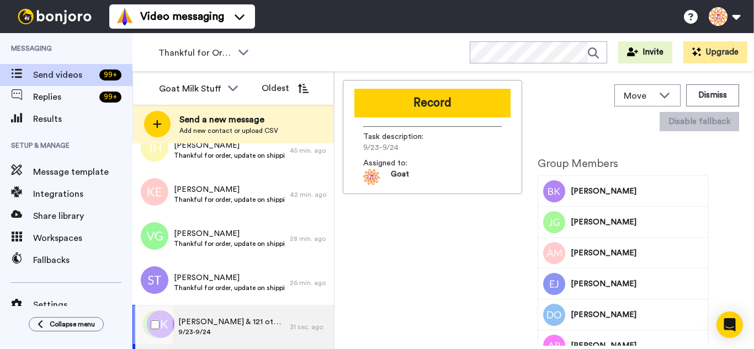
click at [255, 330] on span "9/23-9/24" at bounding box center [231, 332] width 106 height 9
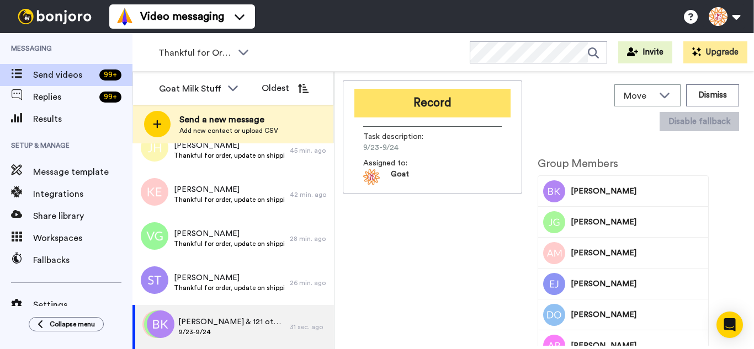
click at [416, 107] on button "Record" at bounding box center [432, 103] width 156 height 29
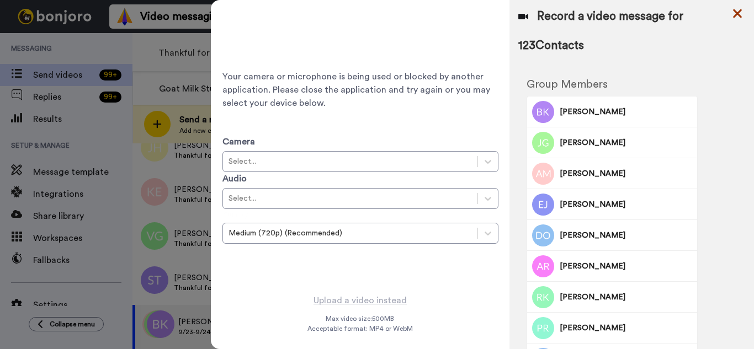
click at [738, 17] on icon at bounding box center [737, 14] width 11 height 14
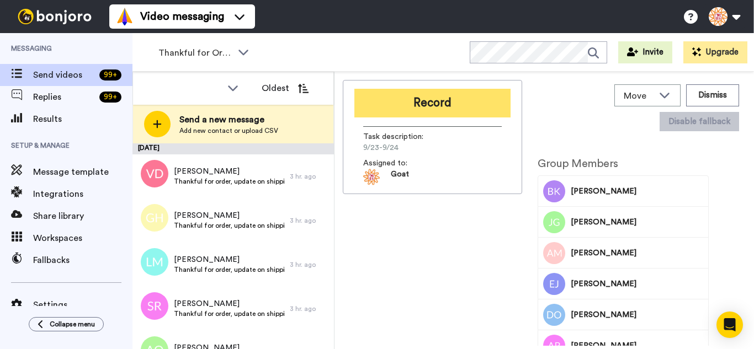
click at [388, 113] on button "Record" at bounding box center [432, 103] width 156 height 29
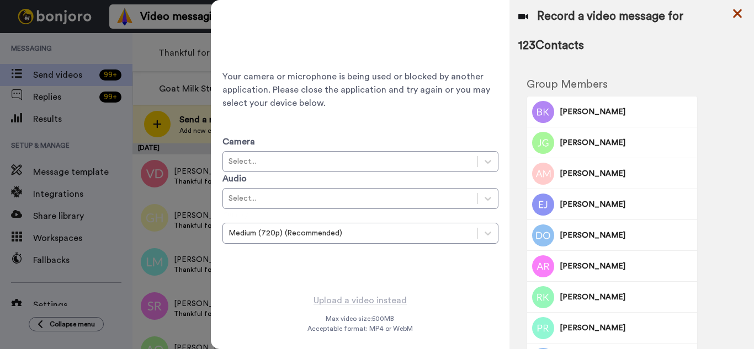
click at [738, 14] on icon at bounding box center [737, 13] width 9 height 9
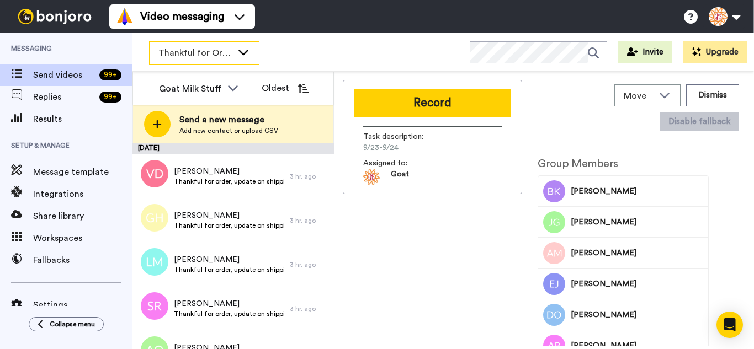
click at [210, 50] on span "Thankful for Orders" at bounding box center [195, 52] width 74 height 13
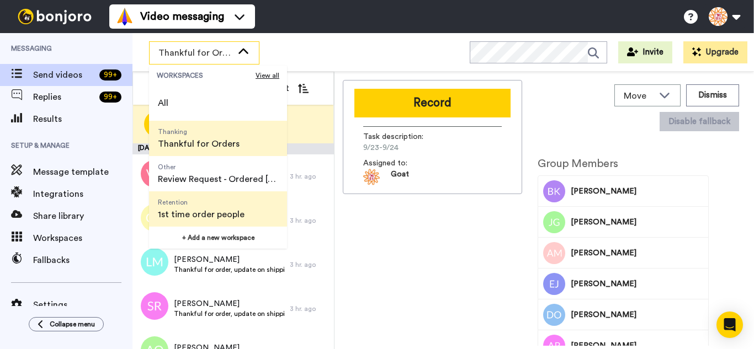
click at [220, 201] on span "Retention" at bounding box center [201, 202] width 87 height 9
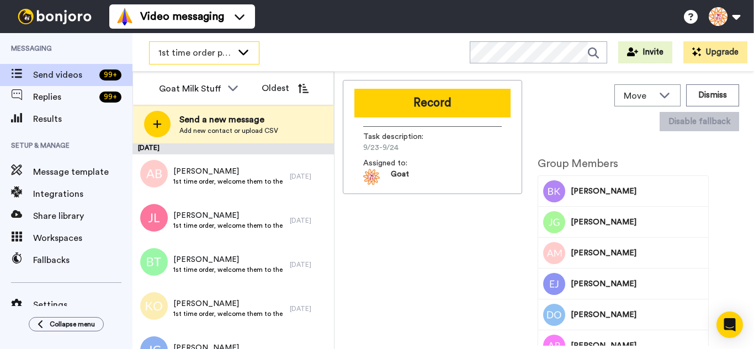
click at [208, 47] on span "1st time order people" at bounding box center [195, 52] width 74 height 13
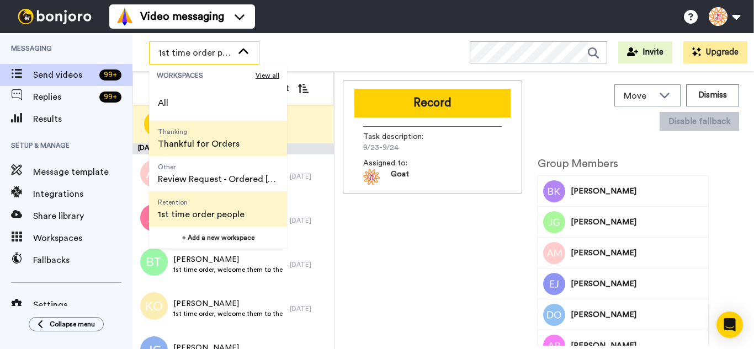
click at [228, 148] on span "Thankful for Orders" at bounding box center [199, 143] width 82 height 13
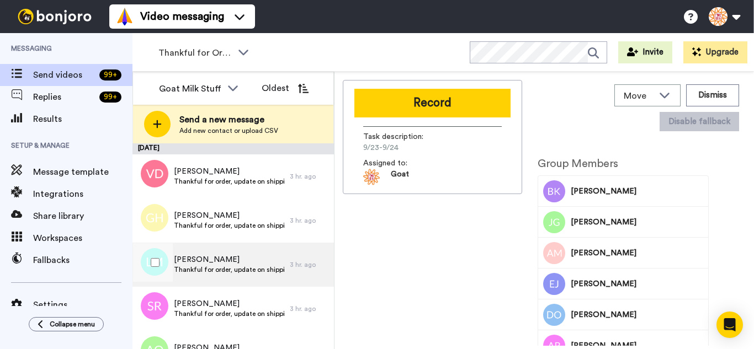
click at [233, 259] on span "[PERSON_NAME]" at bounding box center [229, 260] width 110 height 11
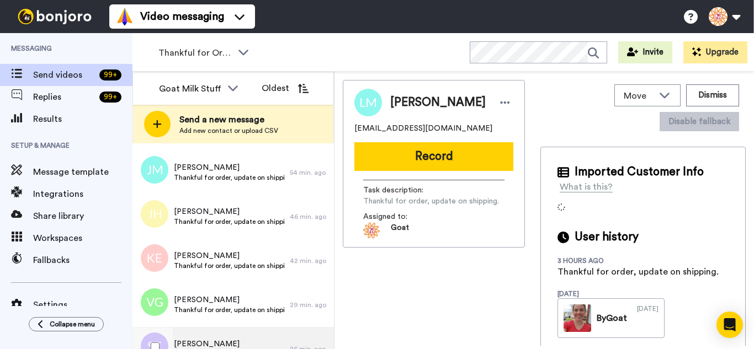
scroll to position [1174, 0]
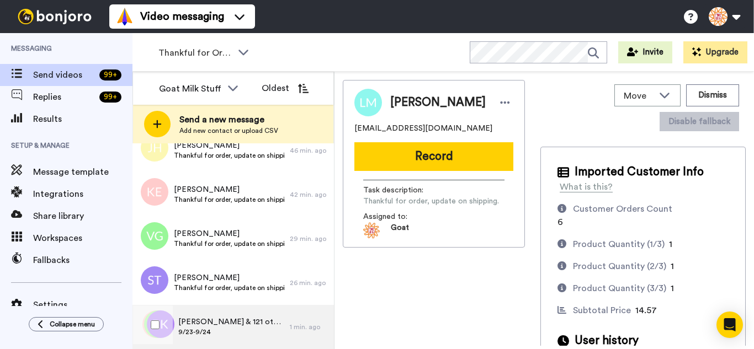
click at [234, 325] on span "Beverly, Judy S & 121 others" at bounding box center [231, 322] width 106 height 11
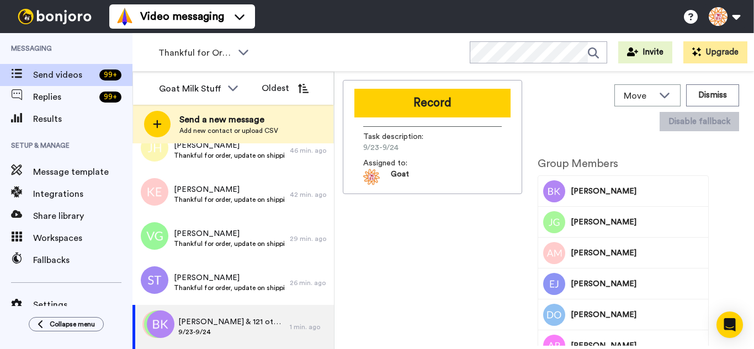
click at [417, 97] on button "Record" at bounding box center [432, 103] width 156 height 29
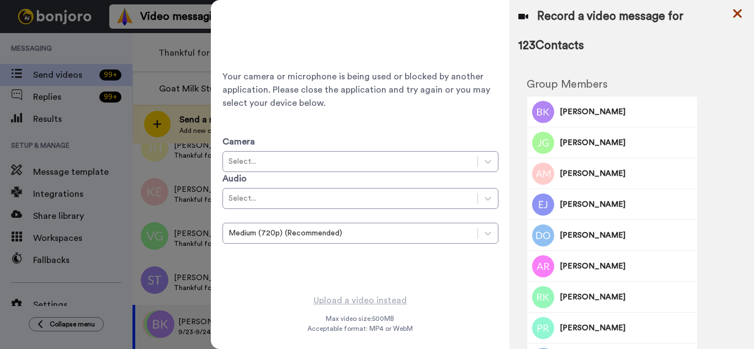
click at [736, 15] on icon at bounding box center [737, 13] width 9 height 9
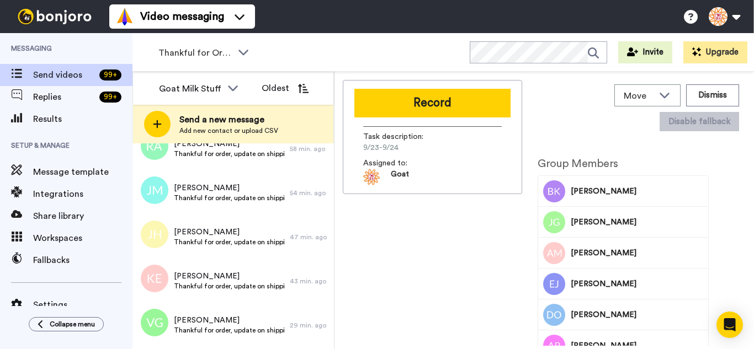
scroll to position [1174, 0]
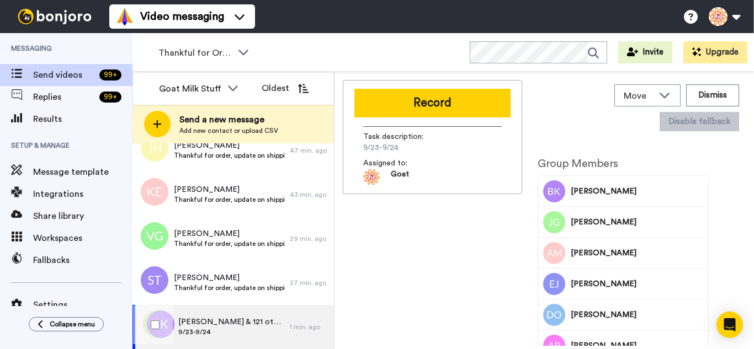
drag, startPoint x: 238, startPoint y: 327, endPoint x: 281, endPoint y: 321, distance: 42.9
click at [238, 327] on span "[PERSON_NAME] & 121 others" at bounding box center [231, 322] width 106 height 11
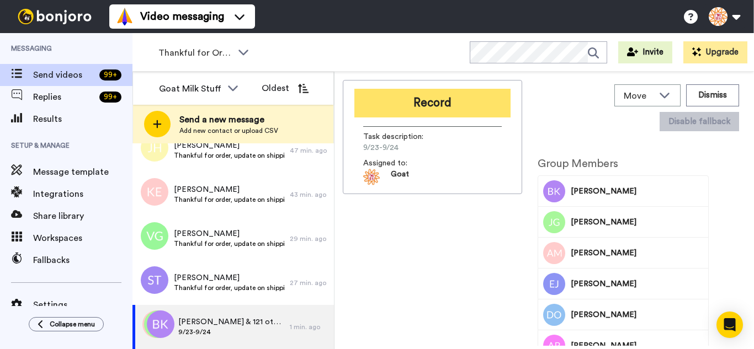
click at [390, 115] on button "Record" at bounding box center [432, 103] width 156 height 29
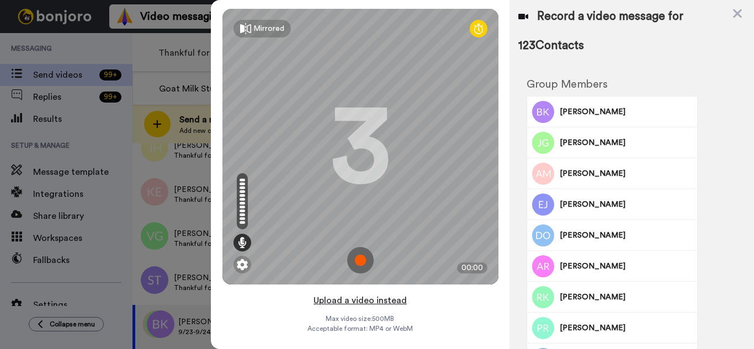
click at [399, 294] on button "Upload a video instead" at bounding box center [360, 301] width 100 height 14
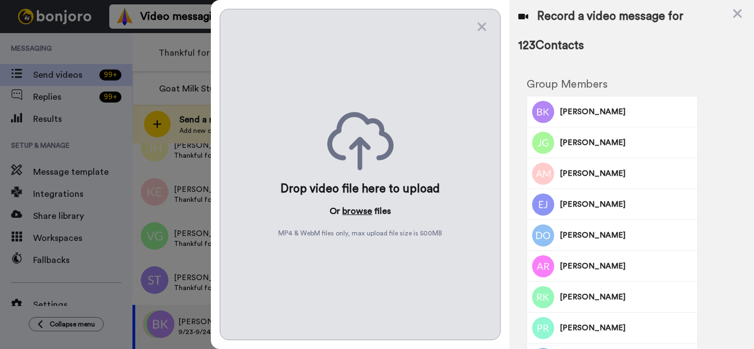
click at [364, 205] on button "browse" at bounding box center [357, 211] width 30 height 13
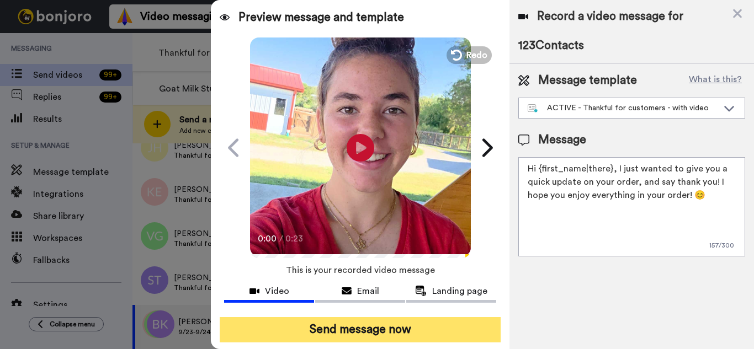
click at [406, 328] on button "Send message now" at bounding box center [360, 329] width 281 height 25
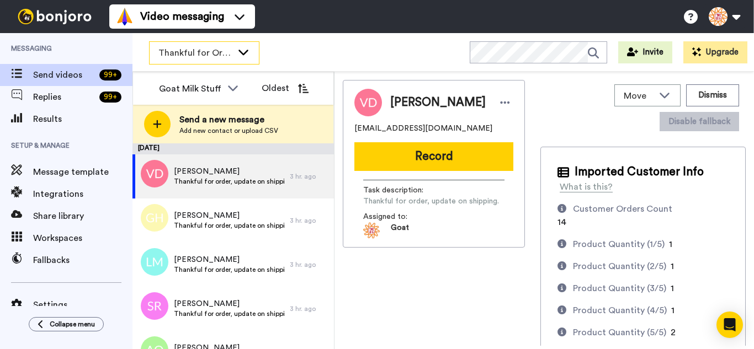
click at [219, 54] on span "Thankful for Orders" at bounding box center [195, 52] width 74 height 13
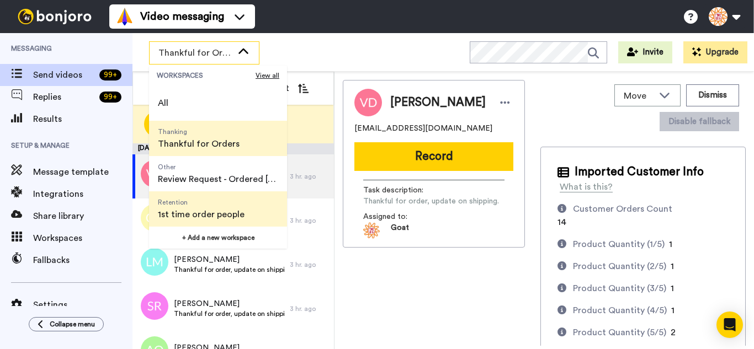
click at [214, 205] on span "Retention" at bounding box center [201, 202] width 87 height 9
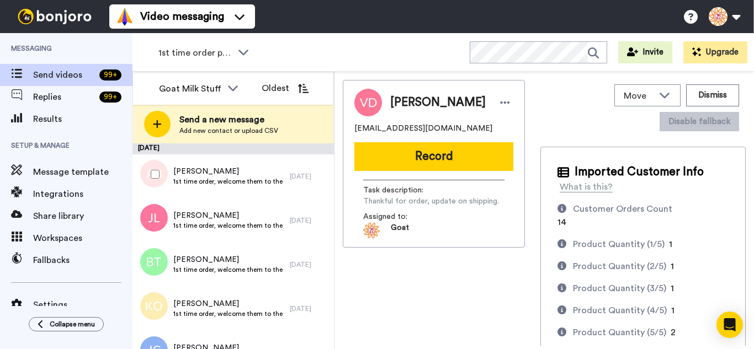
click at [160, 176] on div at bounding box center [153, 174] width 40 height 39
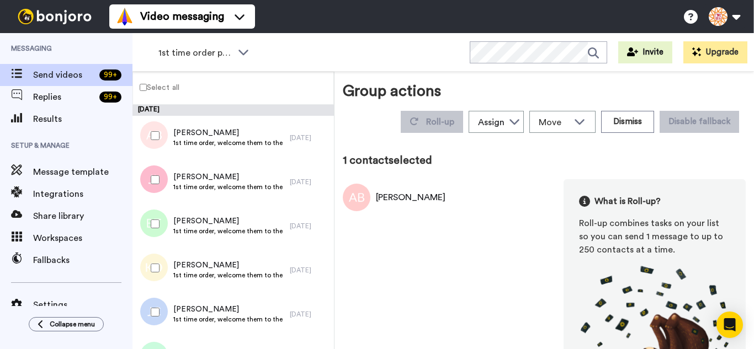
click at [160, 191] on div at bounding box center [153, 180] width 40 height 39
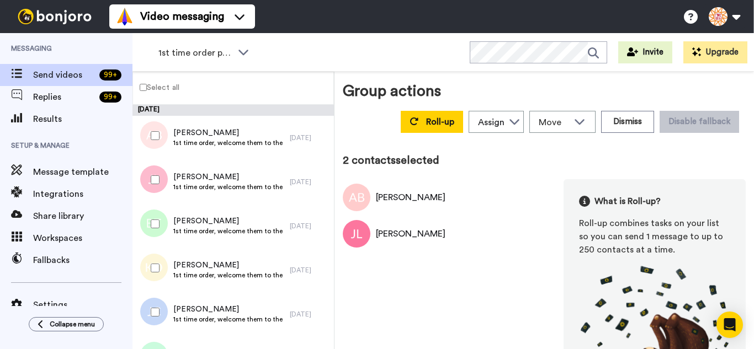
click at [153, 234] on div at bounding box center [153, 224] width 40 height 39
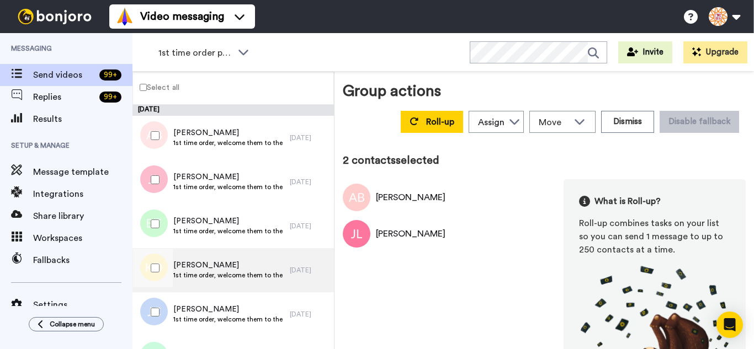
drag, startPoint x: 160, startPoint y: 285, endPoint x: 160, endPoint y: 291, distance: 6.1
click at [160, 285] on div at bounding box center [153, 268] width 40 height 39
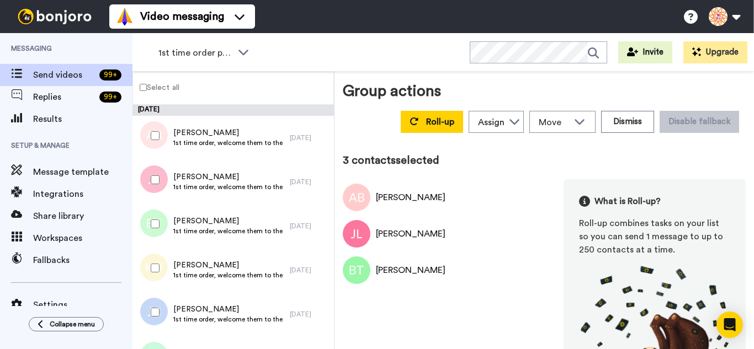
click at [161, 323] on div at bounding box center [153, 312] width 40 height 39
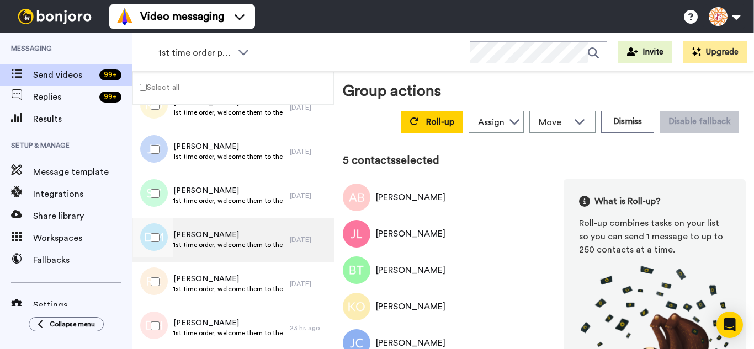
scroll to position [166, 0]
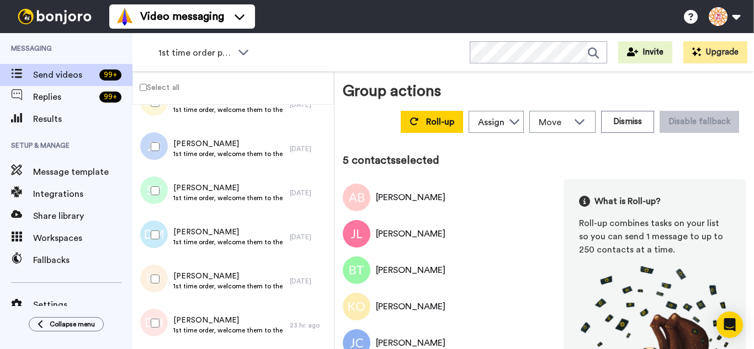
click at [157, 185] on div at bounding box center [153, 191] width 40 height 39
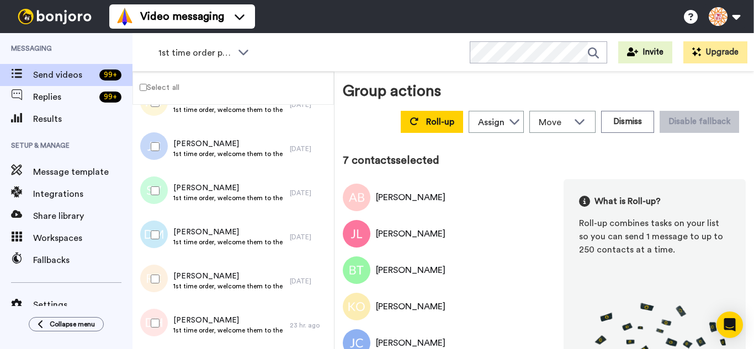
click at [161, 319] on div at bounding box center [153, 323] width 40 height 39
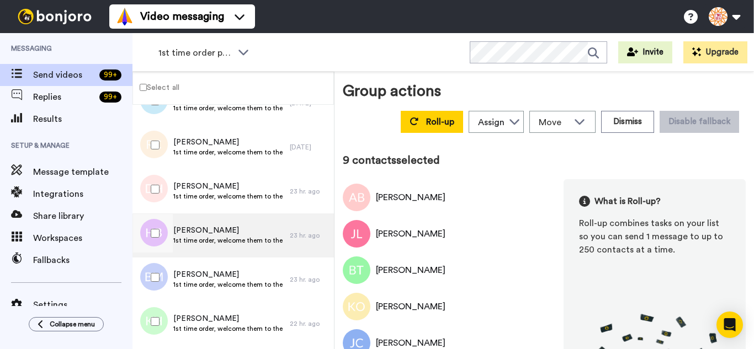
scroll to position [331, 0]
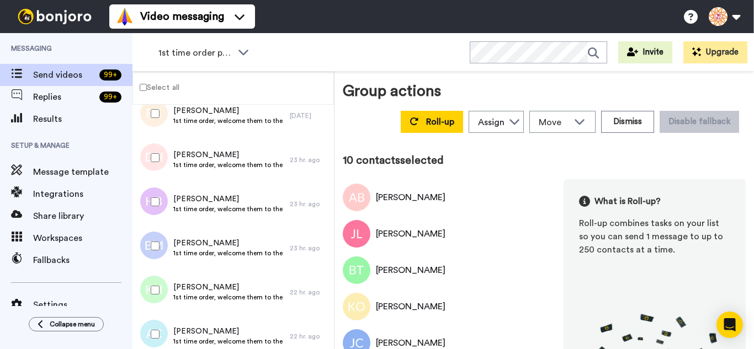
click at [156, 241] on div at bounding box center [153, 246] width 40 height 39
click at [162, 296] on div at bounding box center [153, 290] width 40 height 39
click at [165, 325] on div at bounding box center [153, 334] width 40 height 39
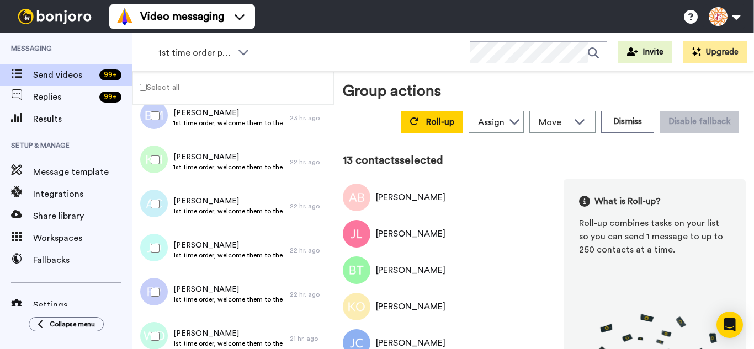
scroll to position [497, 0]
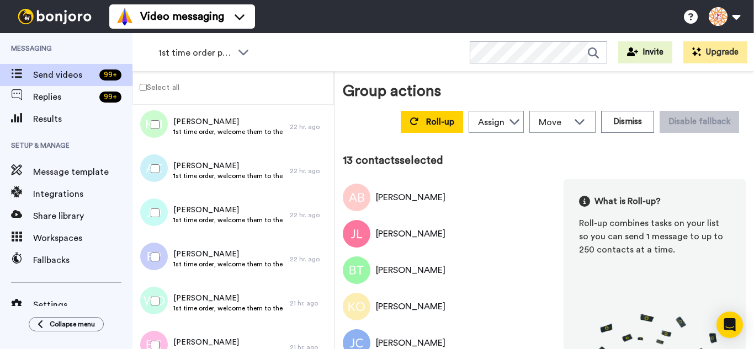
drag, startPoint x: 162, startPoint y: 205, endPoint x: 158, endPoint y: 250, distance: 44.3
click at [162, 207] on div at bounding box center [153, 213] width 40 height 39
click at [158, 252] on div at bounding box center [153, 257] width 40 height 39
drag, startPoint x: 152, startPoint y: 291, endPoint x: 156, endPoint y: 332, distance: 40.5
click at [152, 291] on div at bounding box center [153, 301] width 40 height 39
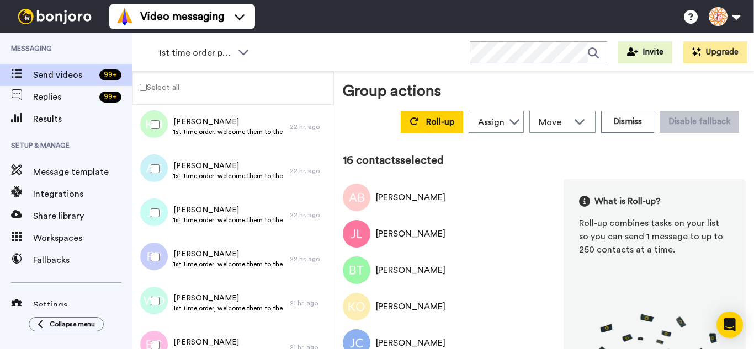
click at [156, 332] on div at bounding box center [153, 345] width 40 height 39
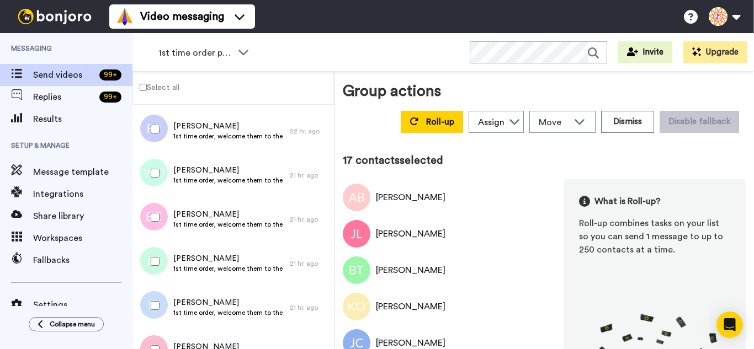
scroll to position [662, 0]
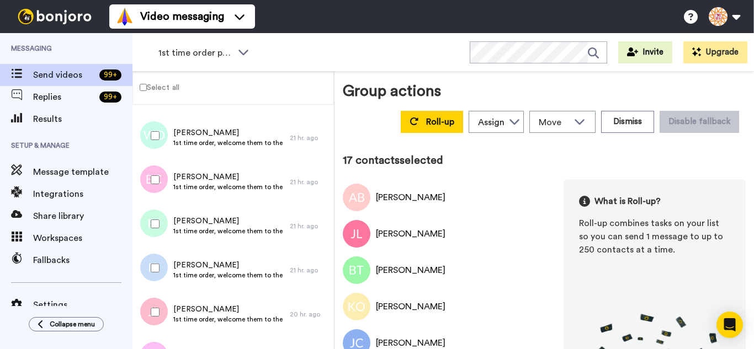
drag, startPoint x: 161, startPoint y: 256, endPoint x: 161, endPoint y: 270, distance: 14.4
click at [161, 257] on div at bounding box center [153, 268] width 40 height 39
click at [163, 314] on div at bounding box center [153, 312] width 40 height 39
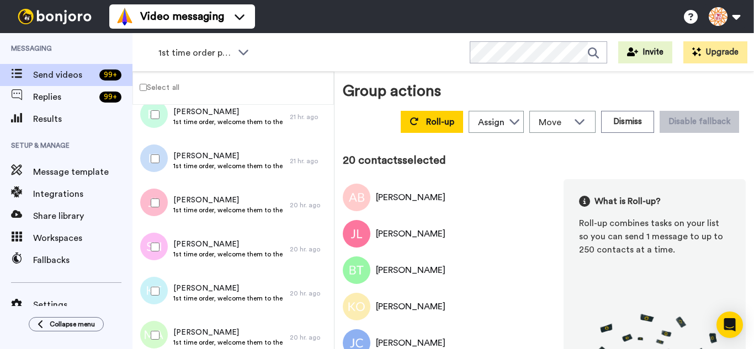
scroll to position [773, 0]
click at [154, 238] on div at bounding box center [153, 246] width 40 height 39
click at [160, 290] on div at bounding box center [153, 290] width 40 height 39
click at [163, 325] on div at bounding box center [153, 334] width 40 height 39
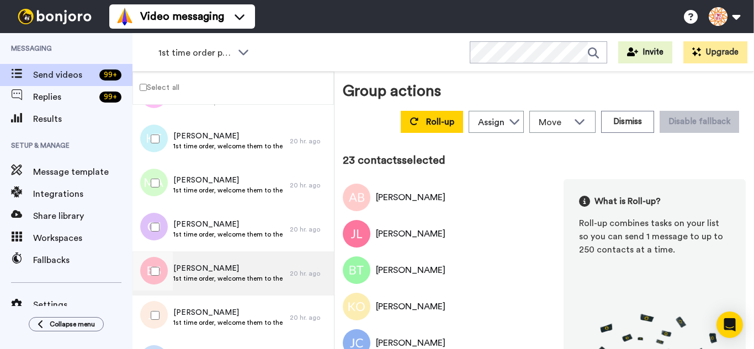
scroll to position [939, 0]
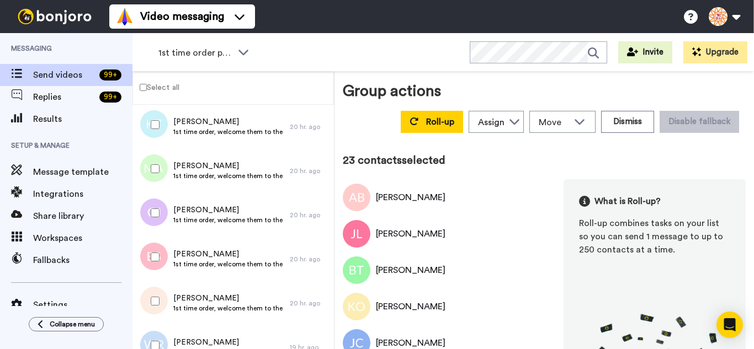
click at [162, 208] on div at bounding box center [153, 213] width 40 height 39
click at [164, 258] on div at bounding box center [153, 257] width 40 height 39
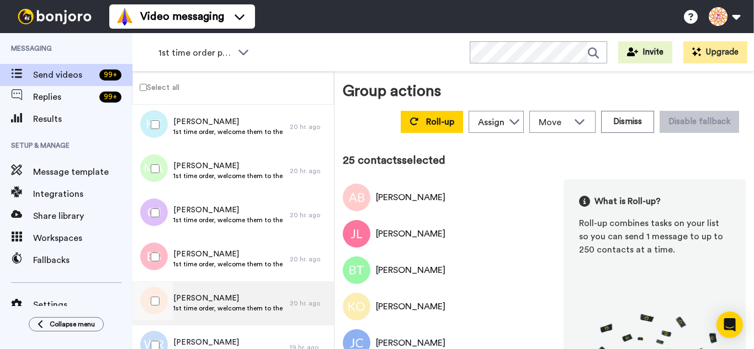
drag, startPoint x: 161, startPoint y: 283, endPoint x: 167, endPoint y: 323, distance: 40.3
click at [161, 293] on div at bounding box center [153, 301] width 40 height 39
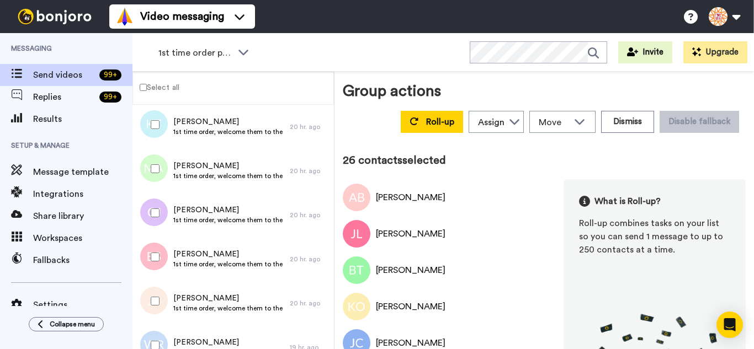
drag, startPoint x: 169, startPoint y: 332, endPoint x: 166, endPoint y: 301, distance: 31.7
click at [169, 333] on div at bounding box center [153, 345] width 40 height 39
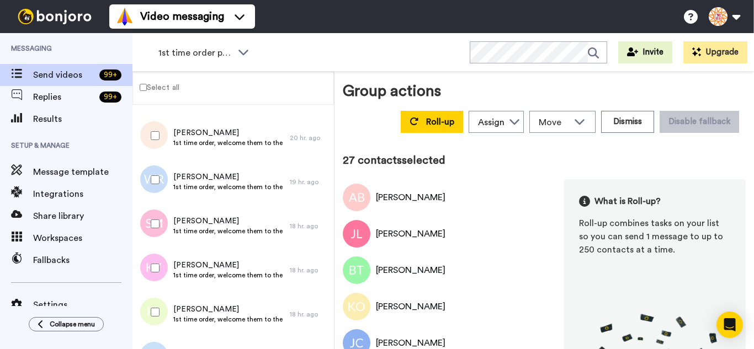
scroll to position [1159, 0]
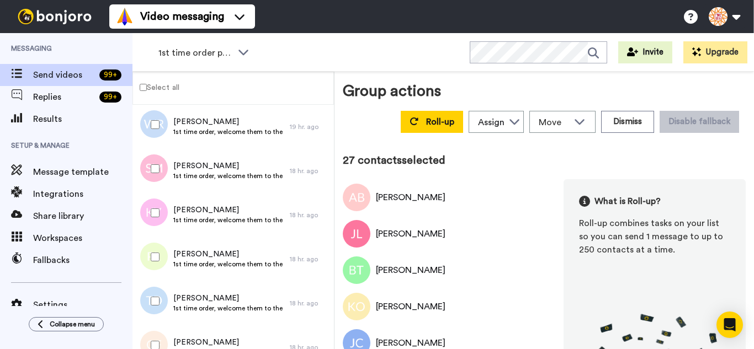
click at [153, 176] on div at bounding box center [153, 169] width 40 height 39
click at [158, 222] on div at bounding box center [153, 213] width 40 height 39
drag, startPoint x: 162, startPoint y: 299, endPoint x: 162, endPoint y: 314, distance: 14.9
click at [161, 301] on div at bounding box center [153, 301] width 40 height 39
click at [164, 335] on div at bounding box center [153, 345] width 40 height 39
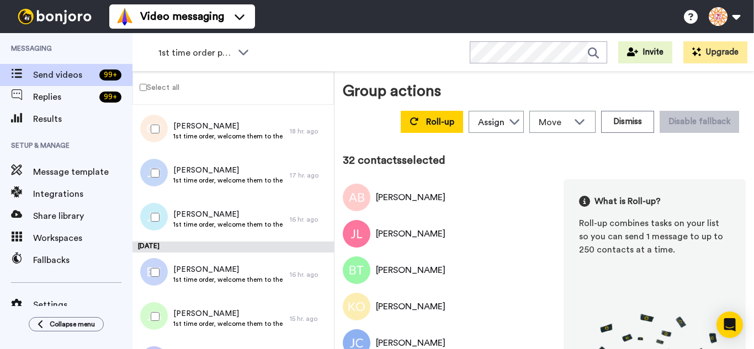
scroll to position [1380, 0]
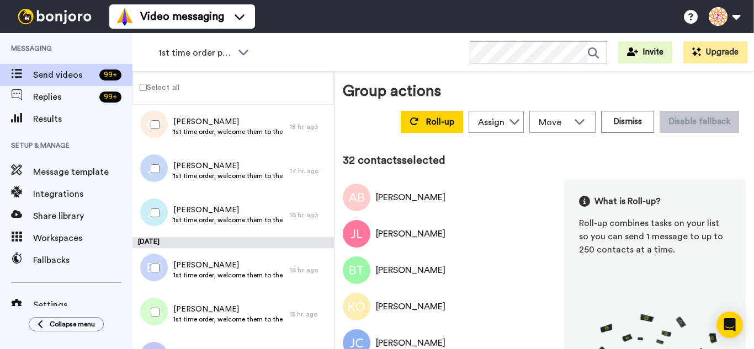
drag, startPoint x: 146, startPoint y: 171, endPoint x: 149, endPoint y: 194, distance: 23.8
click at [146, 175] on div at bounding box center [153, 169] width 40 height 39
click at [155, 275] on div at bounding box center [153, 268] width 40 height 39
click at [160, 303] on div at bounding box center [153, 312] width 40 height 39
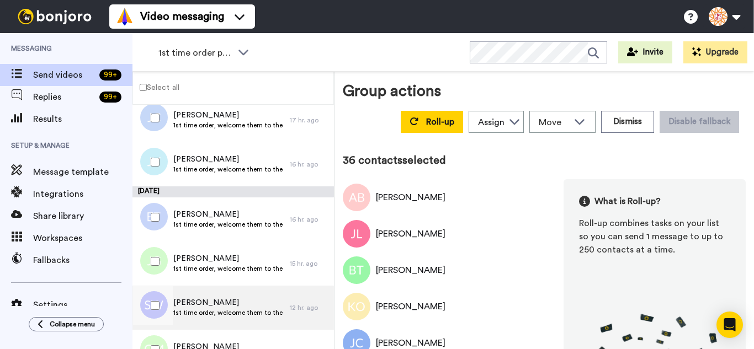
scroll to position [1546, 0]
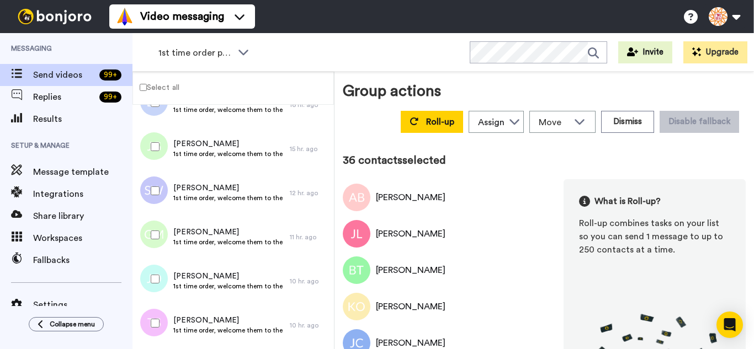
click at [167, 187] on div at bounding box center [153, 191] width 40 height 39
drag, startPoint x: 160, startPoint y: 230, endPoint x: 163, endPoint y: 248, distance: 19.1
click at [160, 231] on div at bounding box center [153, 235] width 40 height 39
click at [170, 272] on div at bounding box center [153, 279] width 40 height 39
drag, startPoint x: 169, startPoint y: 309, endPoint x: 164, endPoint y: 322, distance: 14.4
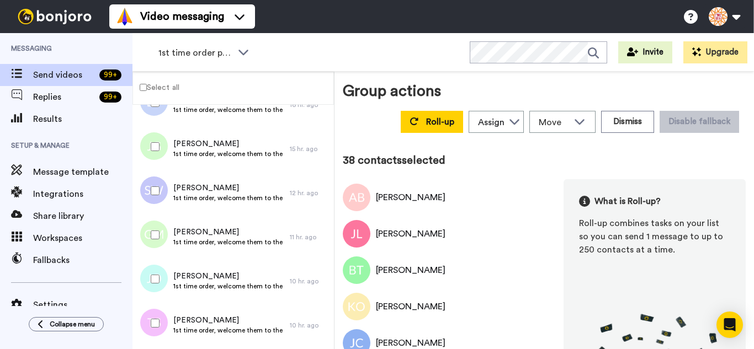
click at [166, 312] on div at bounding box center [153, 323] width 40 height 39
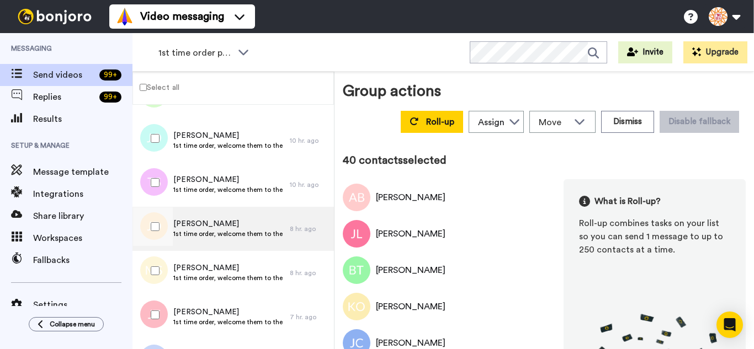
scroll to position [1711, 0]
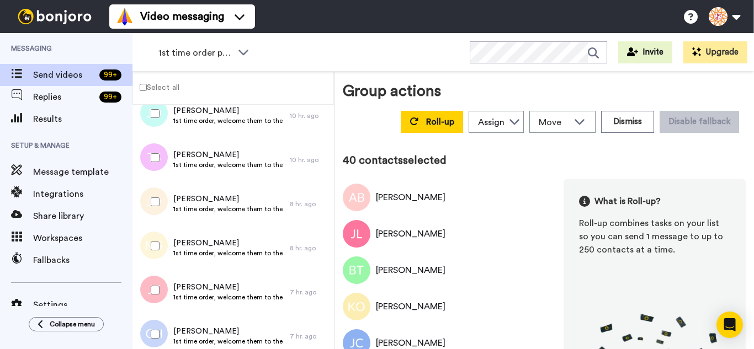
click at [155, 199] on div at bounding box center [153, 202] width 40 height 39
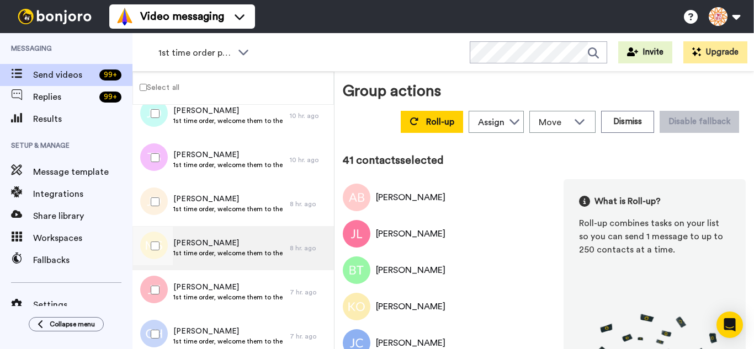
drag, startPoint x: 163, startPoint y: 249, endPoint x: 162, endPoint y: 270, distance: 21.0
click at [163, 250] on div at bounding box center [153, 246] width 40 height 39
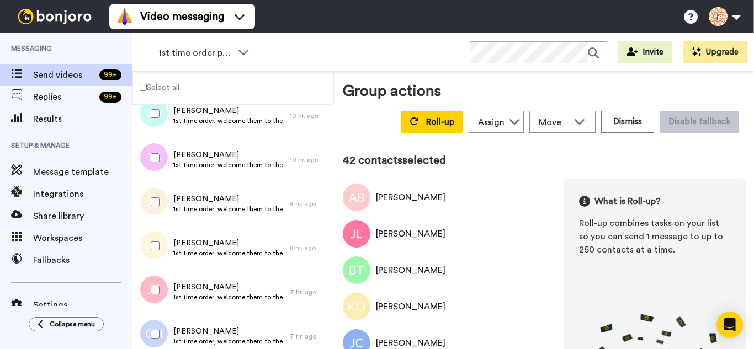
click at [158, 279] on div at bounding box center [153, 290] width 40 height 39
click at [160, 322] on div at bounding box center [153, 334] width 40 height 39
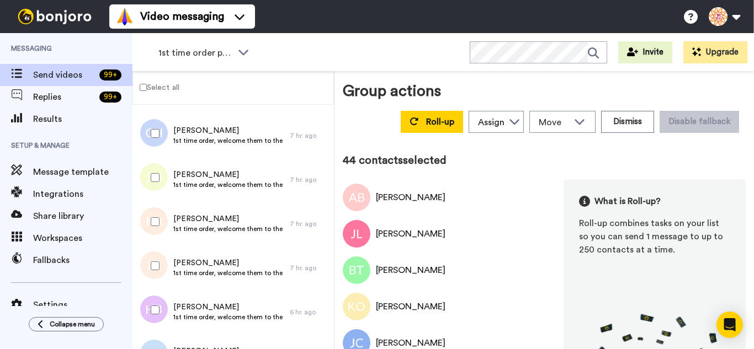
scroll to position [1932, 0]
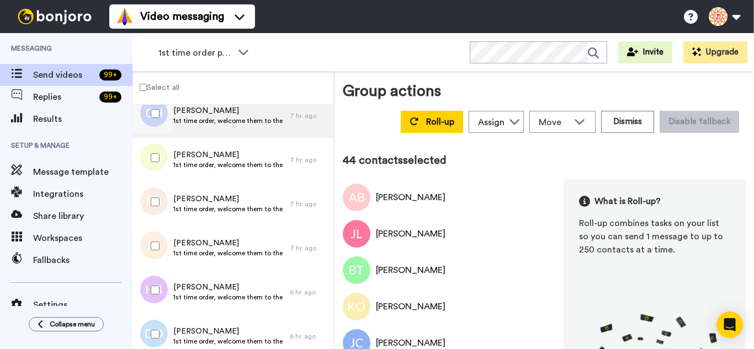
click at [144, 136] on div at bounding box center [151, 116] width 33 height 44
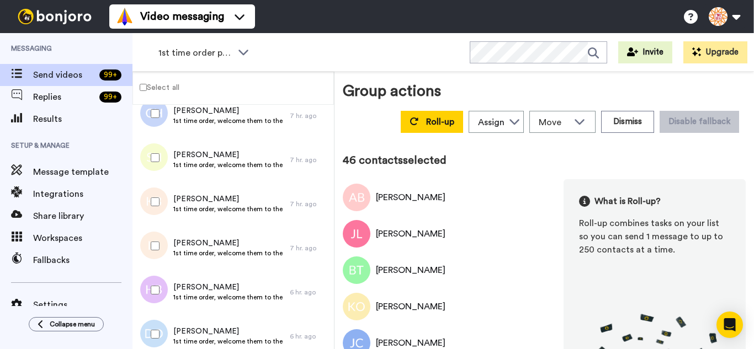
click at [157, 259] on div at bounding box center [153, 246] width 40 height 39
drag, startPoint x: 160, startPoint y: 293, endPoint x: 160, endPoint y: 305, distance: 11.6
click at [160, 295] on div at bounding box center [153, 290] width 40 height 39
click at [159, 327] on div at bounding box center [153, 334] width 40 height 39
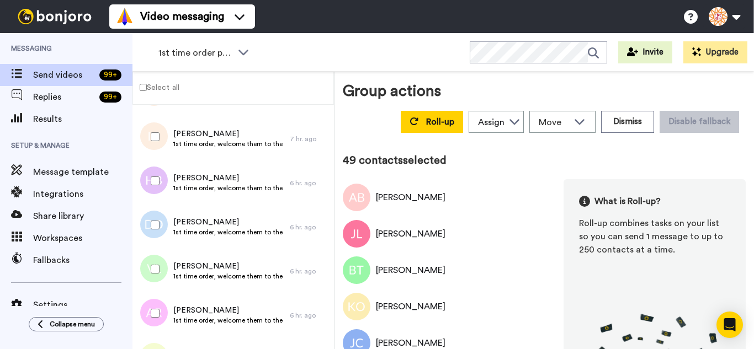
scroll to position [2098, 0]
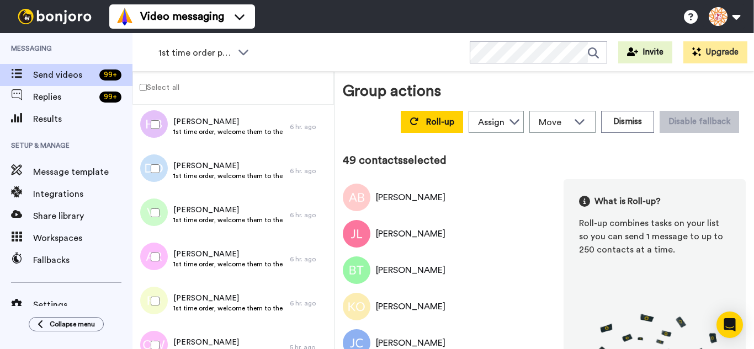
drag, startPoint x: 153, startPoint y: 218, endPoint x: 153, endPoint y: 252, distance: 34.2
click at [153, 219] on div at bounding box center [153, 213] width 40 height 39
click at [153, 268] on div at bounding box center [153, 257] width 40 height 39
click at [162, 343] on div at bounding box center [153, 345] width 40 height 39
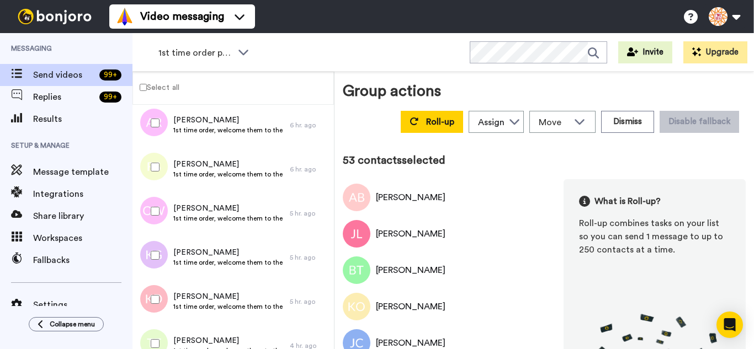
scroll to position [2319, 0]
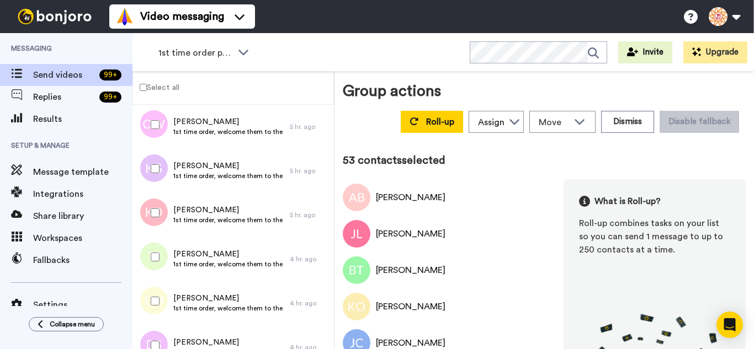
click at [147, 165] on div at bounding box center [153, 169] width 40 height 39
click at [157, 298] on div at bounding box center [153, 301] width 40 height 39
click at [164, 328] on div at bounding box center [153, 345] width 40 height 39
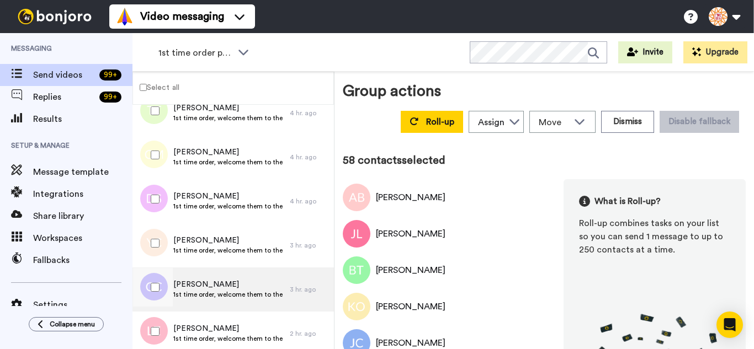
scroll to position [2484, 0]
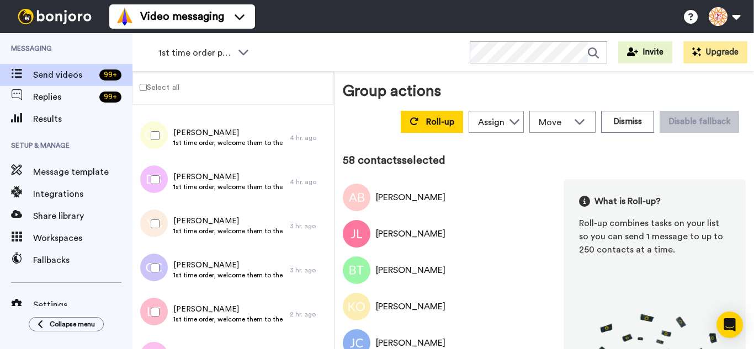
click at [162, 228] on div at bounding box center [153, 224] width 40 height 39
click at [157, 258] on div at bounding box center [153, 268] width 40 height 39
click at [158, 308] on div at bounding box center [153, 312] width 40 height 39
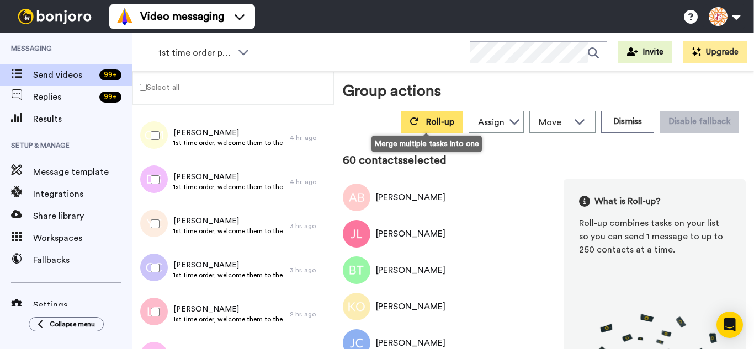
click at [426, 122] on span "Roll-up" at bounding box center [440, 122] width 28 height 9
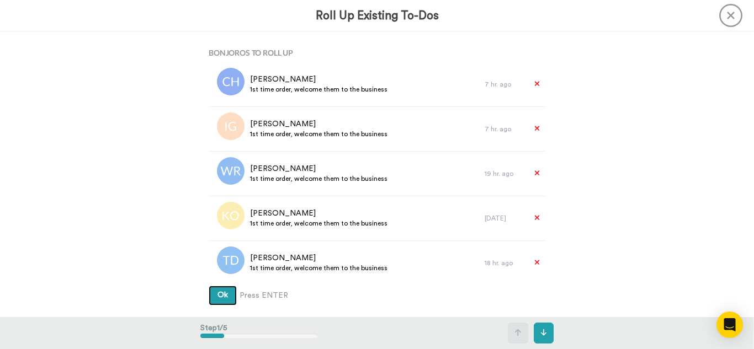
click at [209, 286] on button "Ok" at bounding box center [223, 296] width 28 height 20
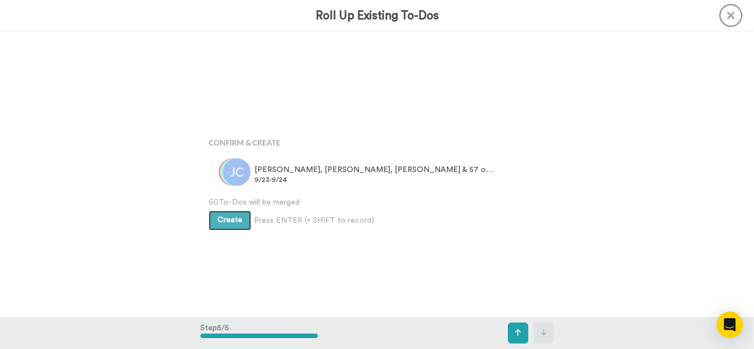
scroll to position [1143, 0]
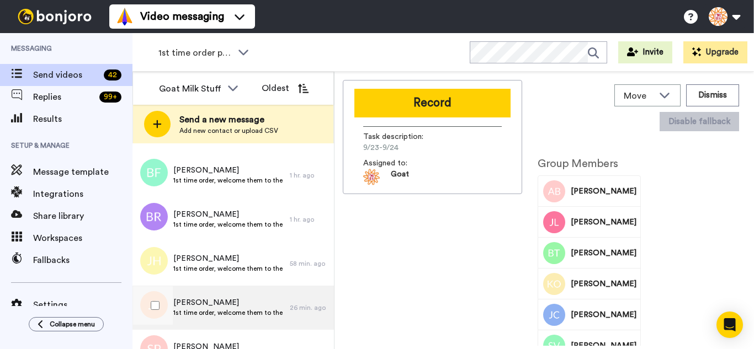
scroll to position [335, 0]
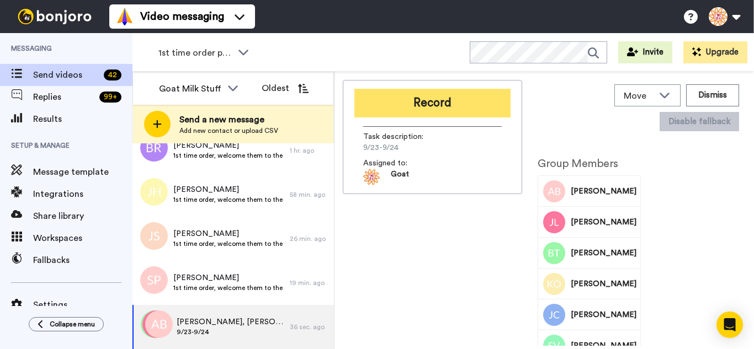
click at [425, 107] on button "Record" at bounding box center [432, 103] width 156 height 29
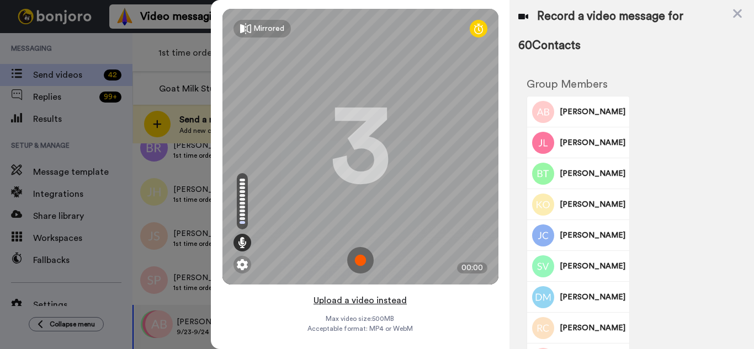
click at [394, 304] on button "Upload a video instead" at bounding box center [360, 301] width 100 height 14
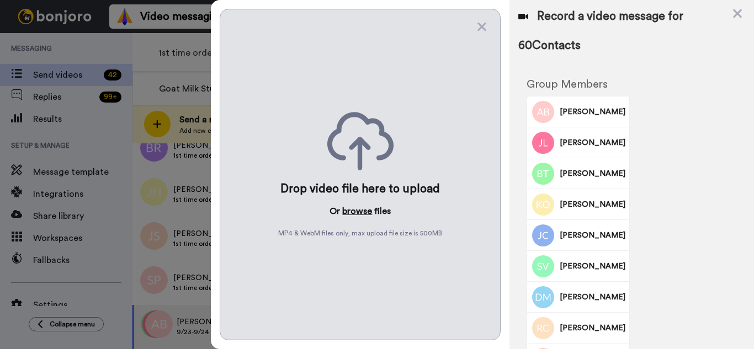
click at [349, 208] on button "browse" at bounding box center [357, 211] width 30 height 13
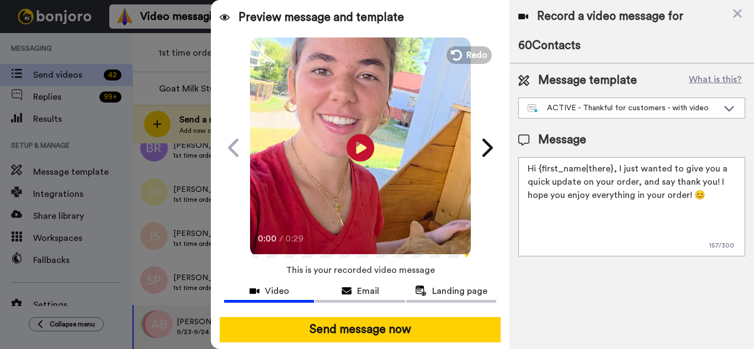
click at [394, 333] on button "Send message now" at bounding box center [360, 329] width 281 height 25
